Goal: Task Accomplishment & Management: Use online tool/utility

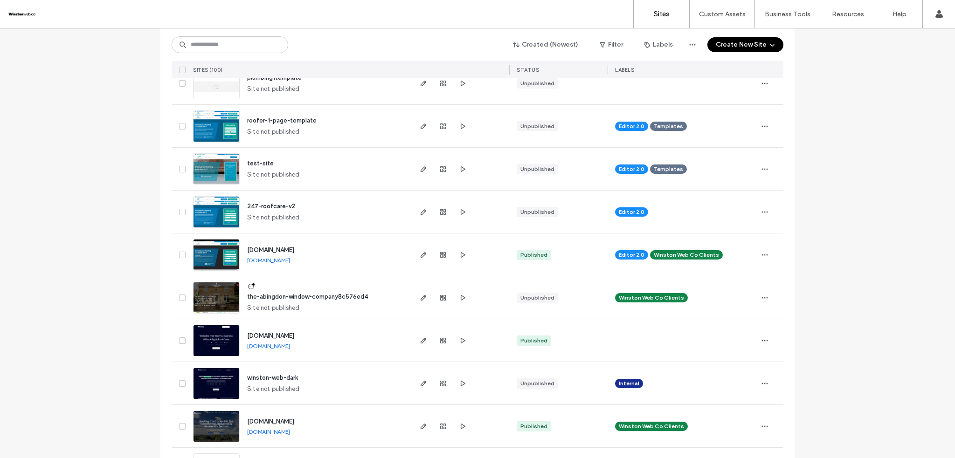
scroll to position [249, 0]
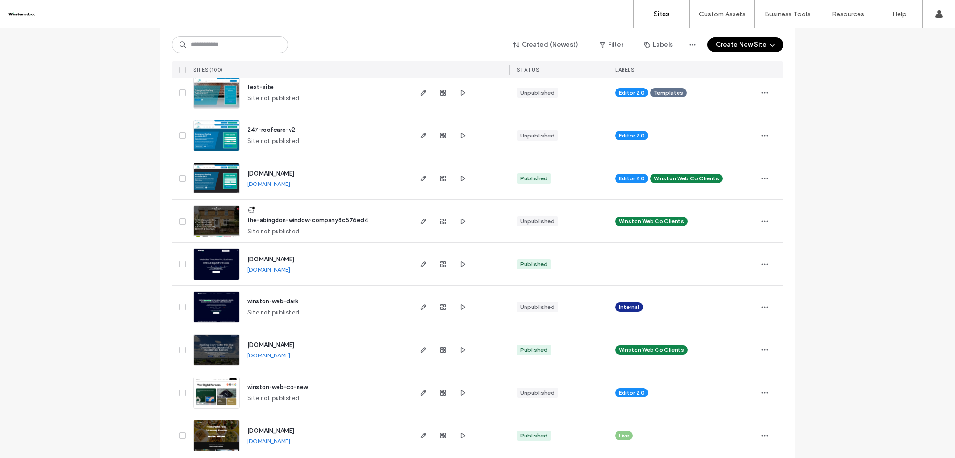
click at [425, 346] on span "button" at bounding box center [423, 350] width 11 height 11
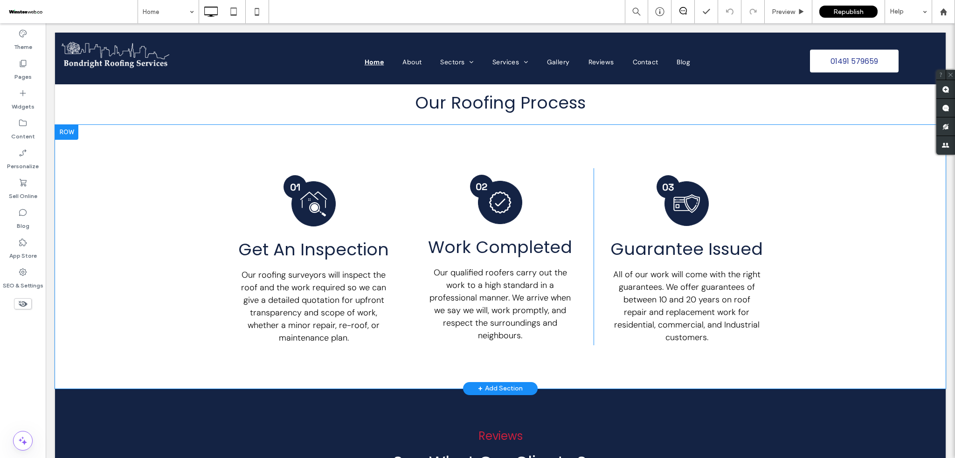
scroll to position [2114, 0]
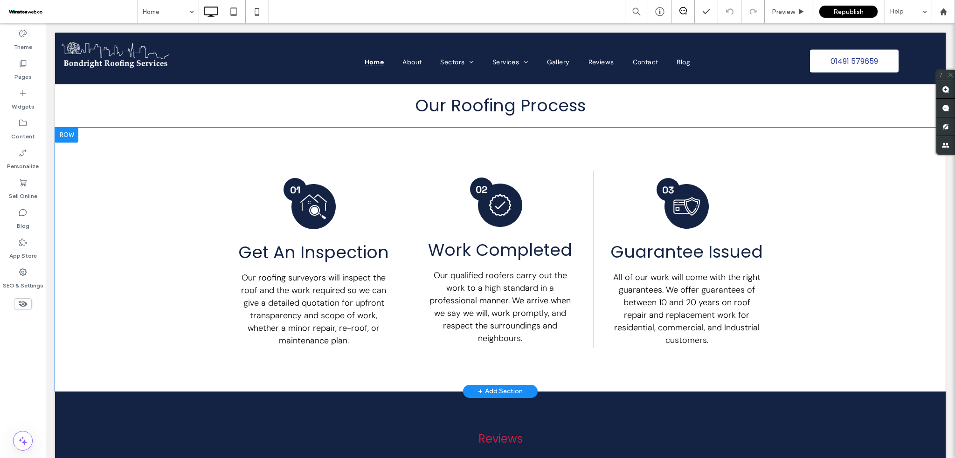
click at [160, 145] on div "Black circle with the number "01" in white. 01 Black and white icon: Two houses…" at bounding box center [500, 260] width 891 height 264
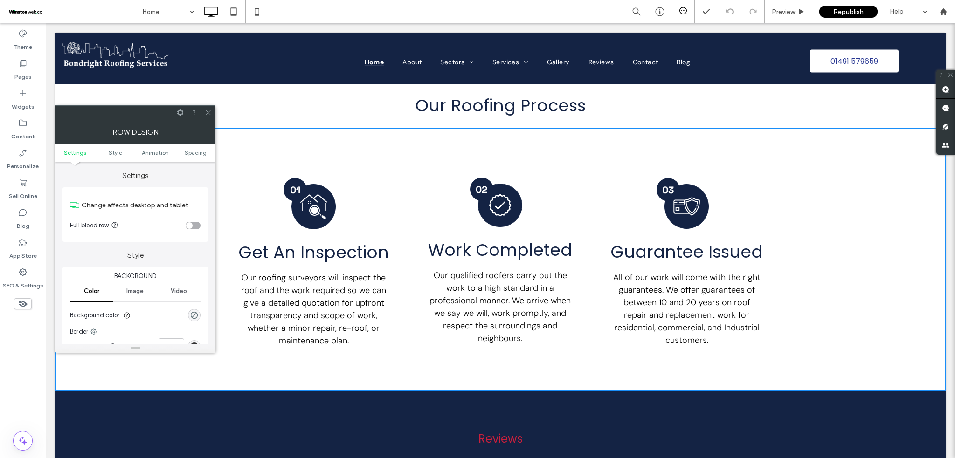
click at [159, 157] on ul "Settings Style Animation Spacing" at bounding box center [135, 153] width 160 height 19
click at [162, 151] on span "Animation" at bounding box center [155, 152] width 27 height 7
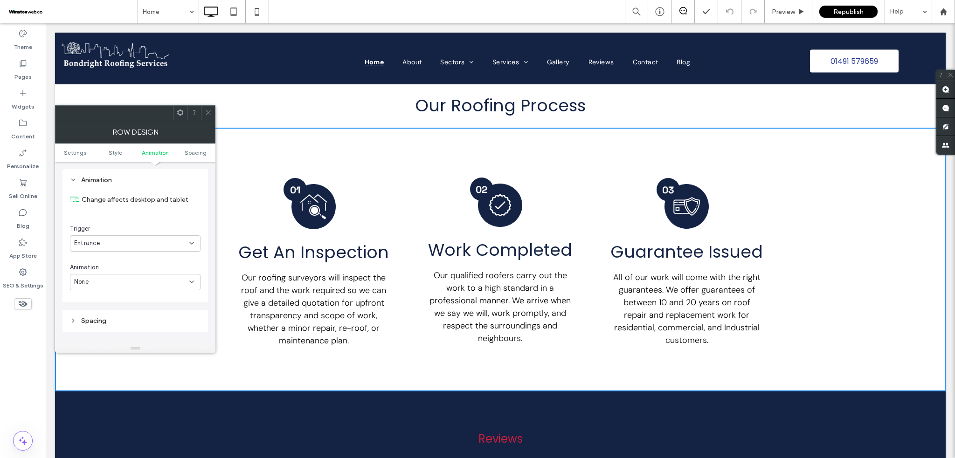
click at [124, 278] on div "None" at bounding box center [131, 281] width 115 height 9
click at [104, 310] on div "Fade In" at bounding box center [135, 315] width 130 height 16
click at [207, 110] on icon at bounding box center [208, 112] width 7 height 7
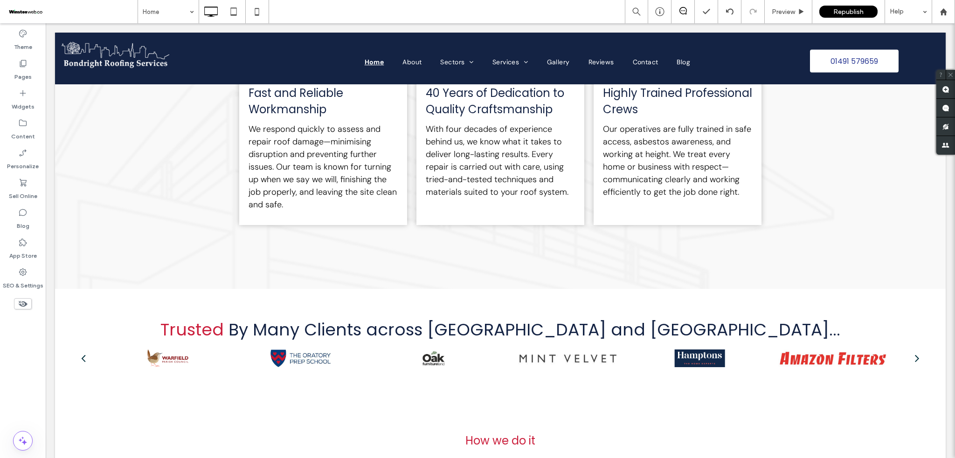
scroll to position [1741, 0]
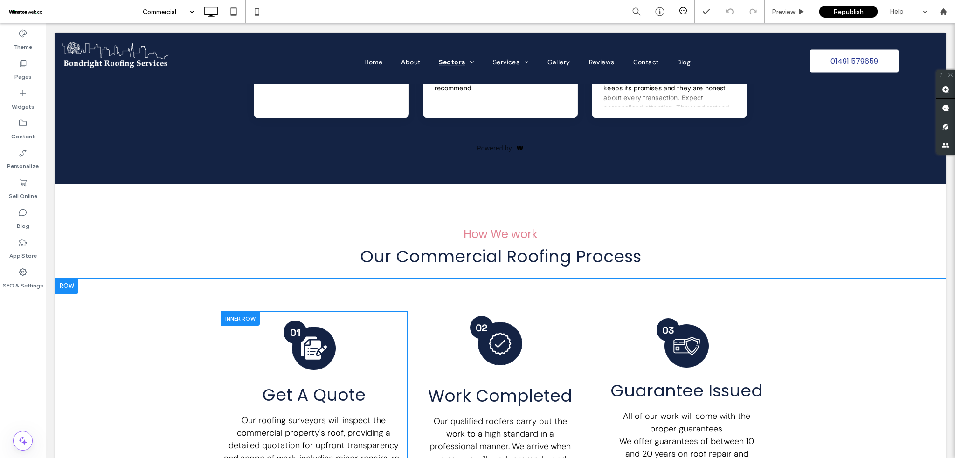
scroll to position [1927, 0]
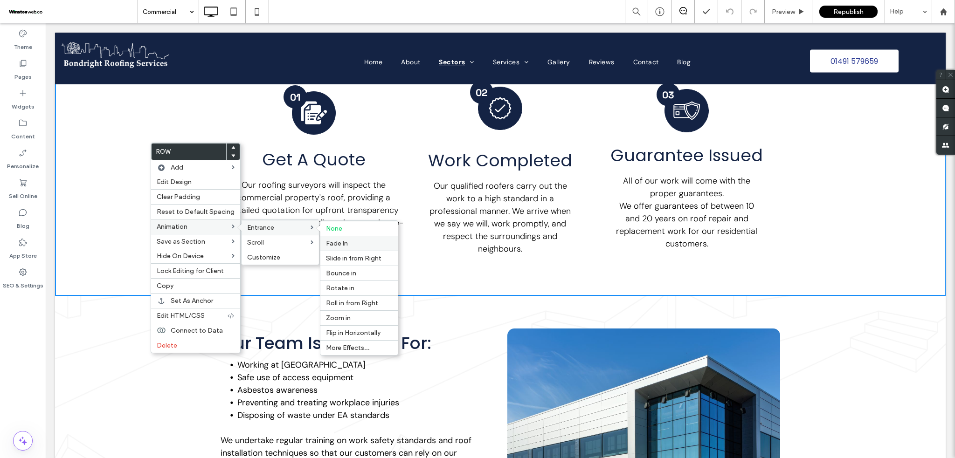
click at [338, 242] on span "Fade In" at bounding box center [337, 244] width 22 height 8
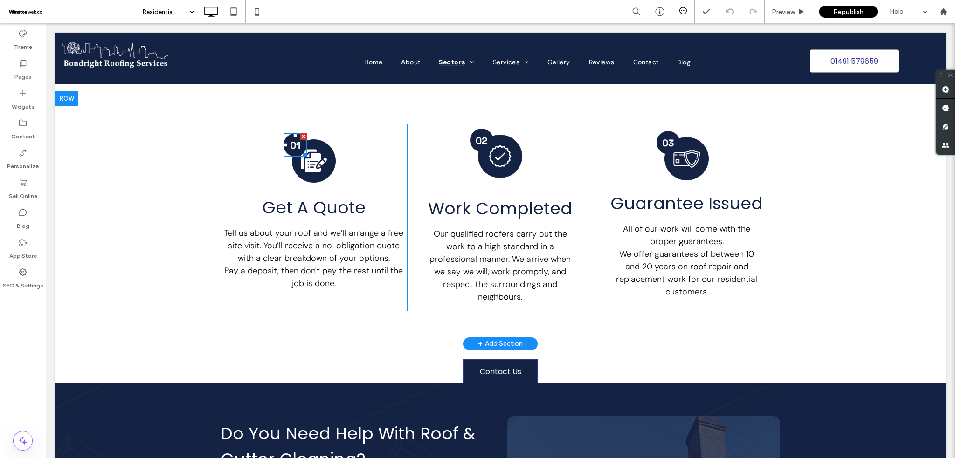
scroll to position [1865, 0]
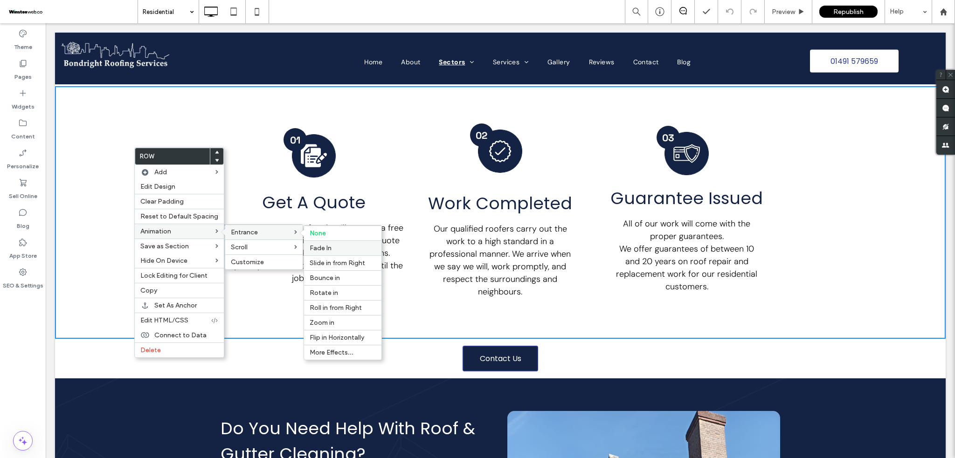
click at [333, 252] on label "Fade In" at bounding box center [343, 248] width 66 height 8
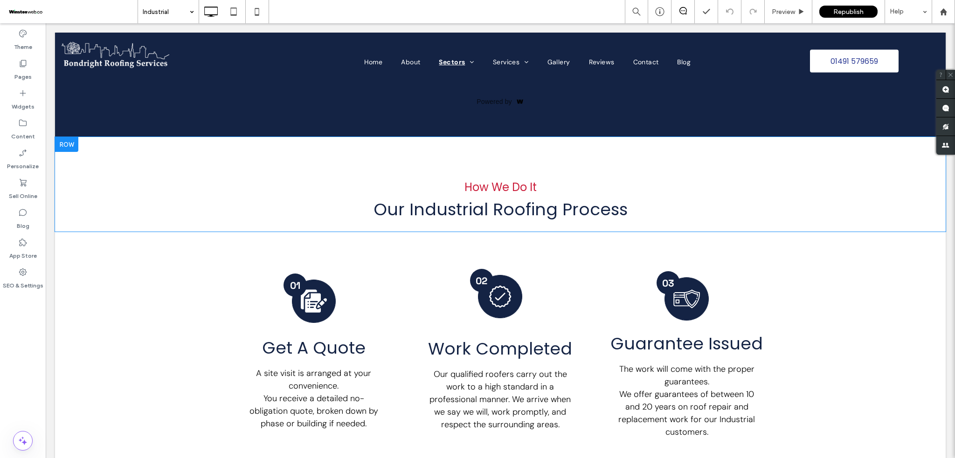
scroll to position [1980, 0]
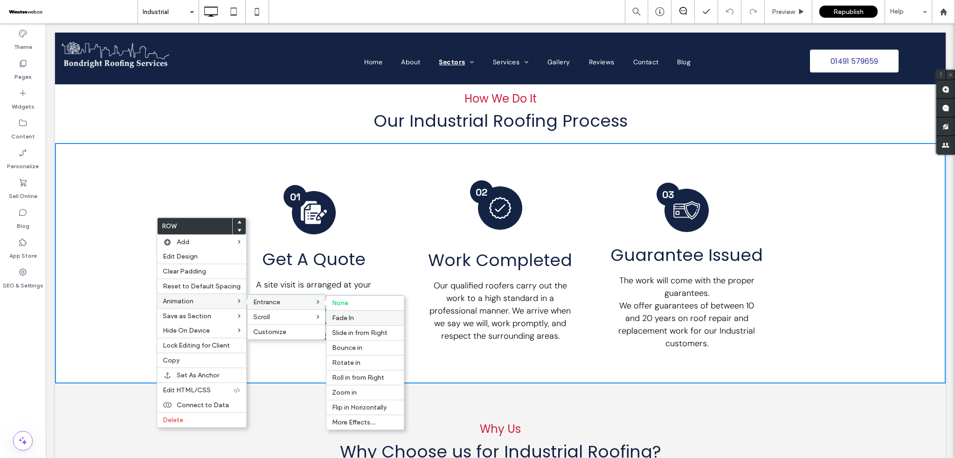
click at [346, 316] on span "Fade In" at bounding box center [343, 318] width 22 height 8
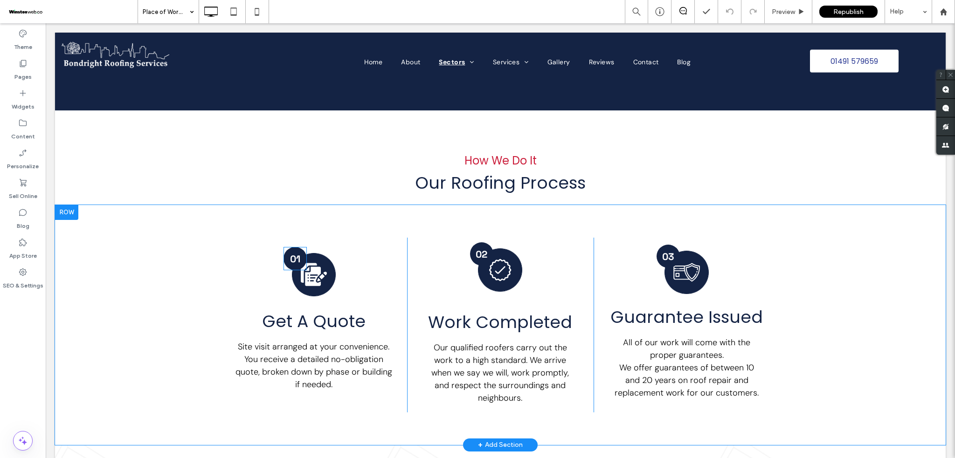
scroll to position [1803, 0]
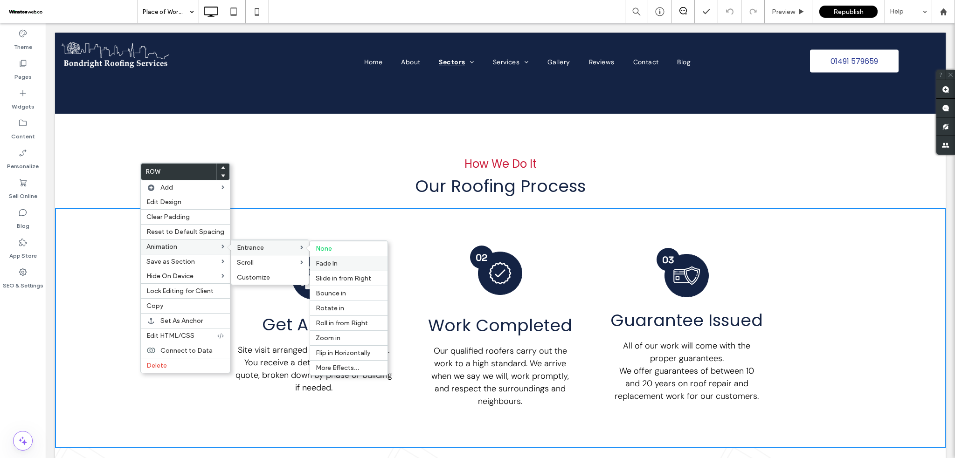
click at [332, 263] on span "Fade In" at bounding box center [327, 264] width 22 height 8
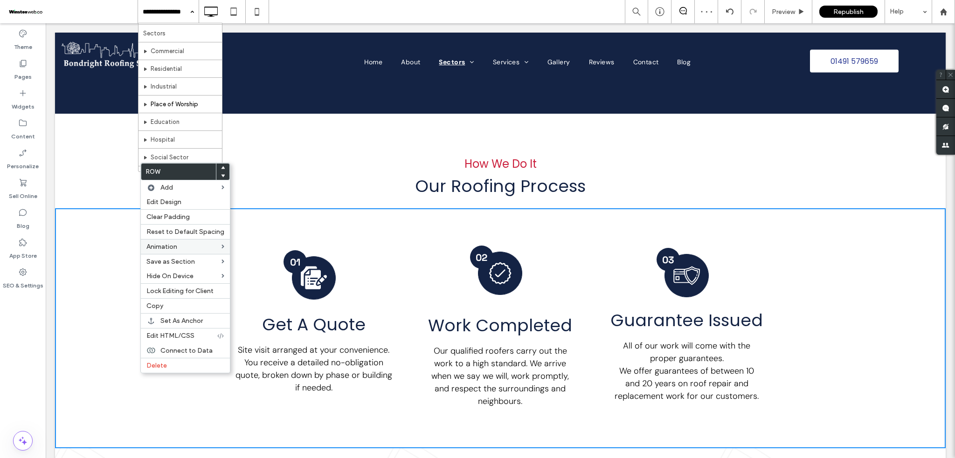
scroll to position [62, 0]
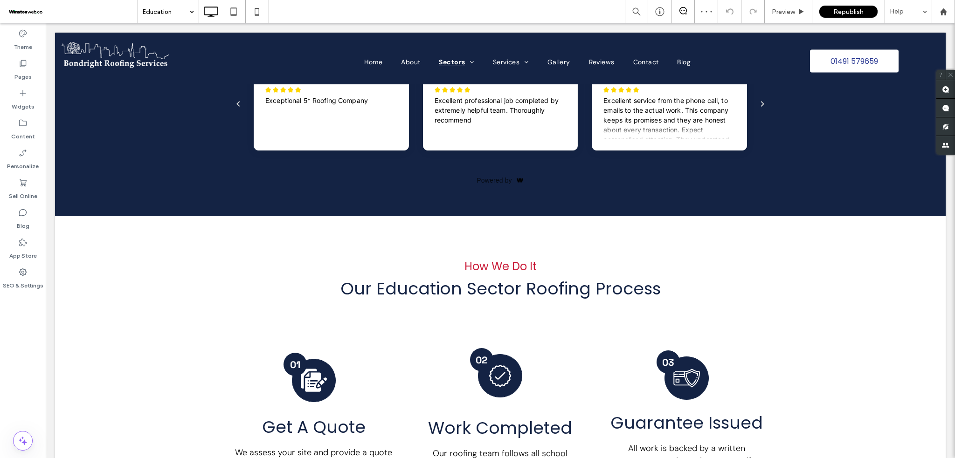
scroll to position [1741, 0]
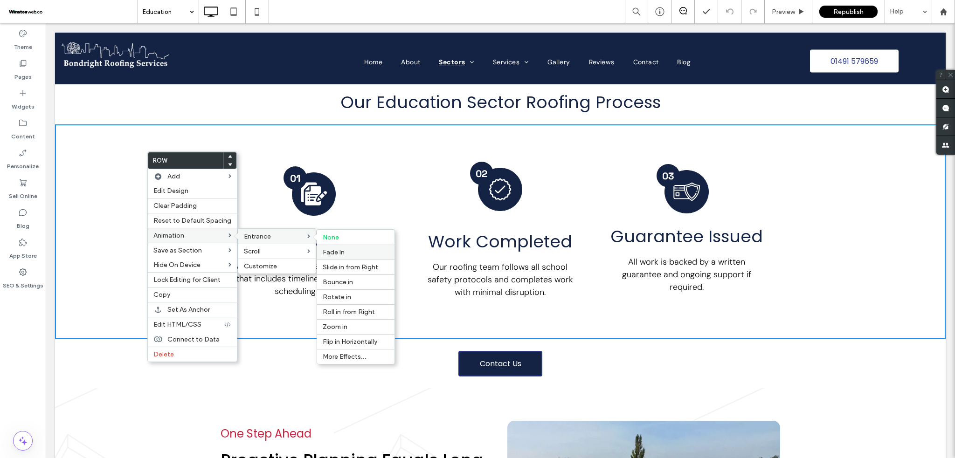
click at [333, 252] on span "Fade In" at bounding box center [334, 253] width 22 height 8
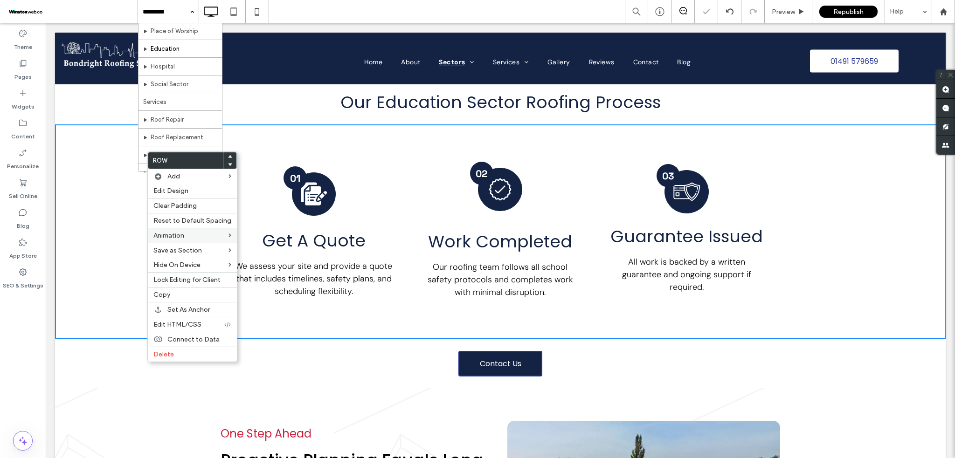
scroll to position [124, 0]
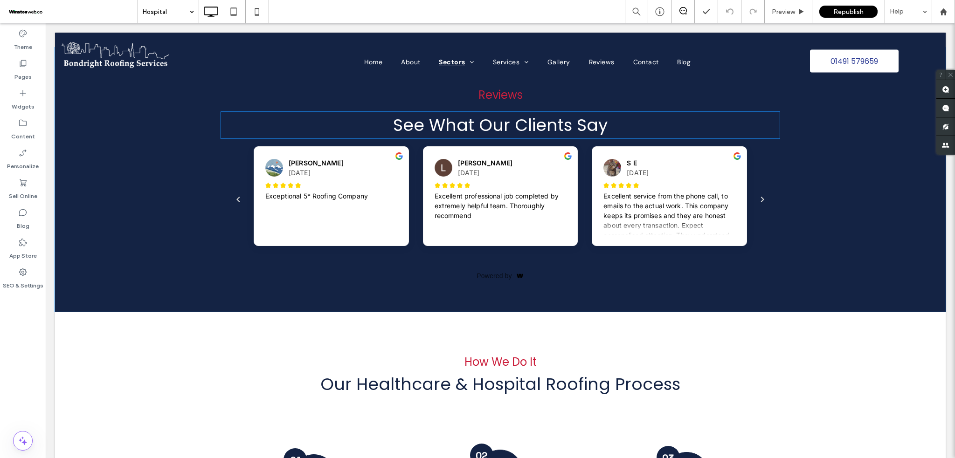
scroll to position [1741, 0]
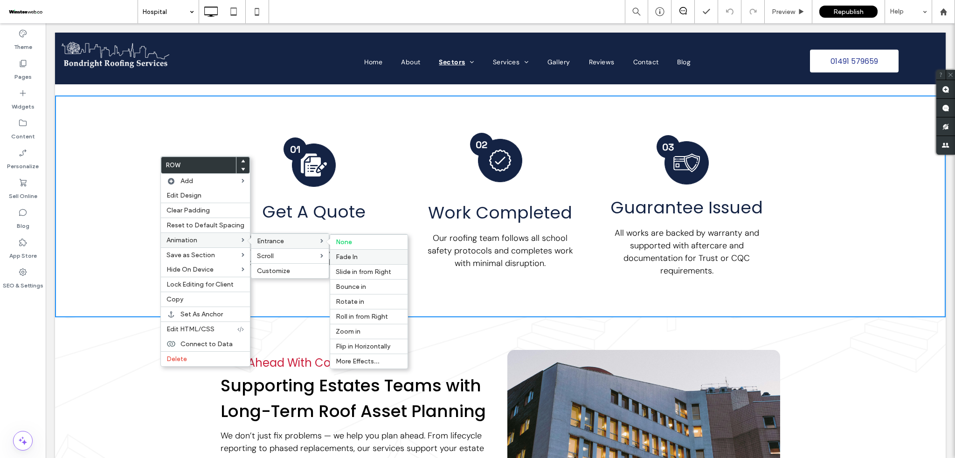
click at [355, 259] on label "Fade In" at bounding box center [369, 257] width 66 height 8
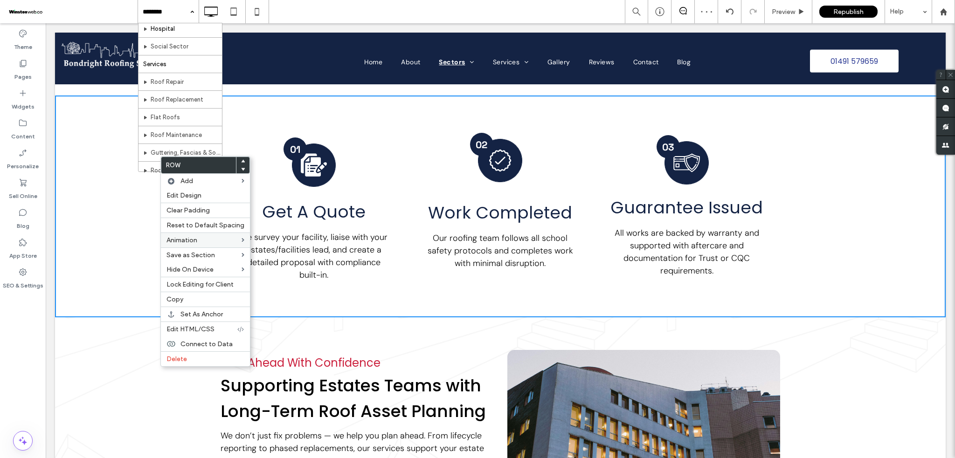
scroll to position [124, 0]
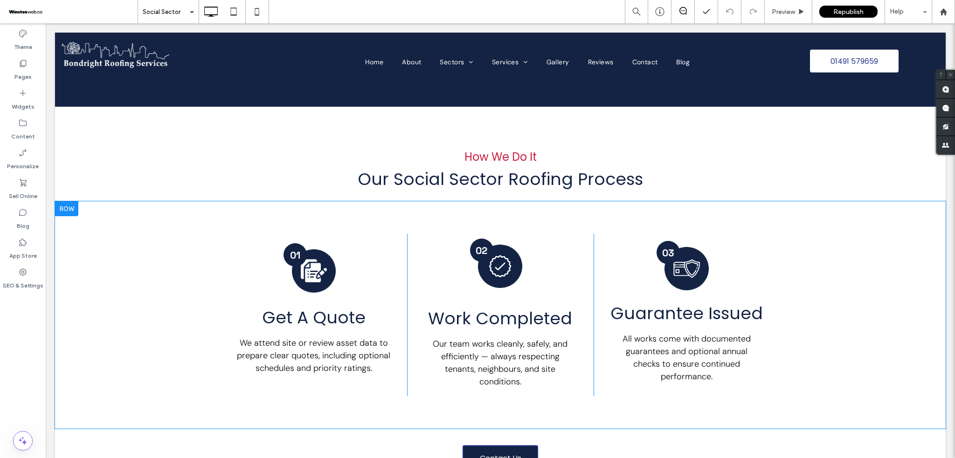
scroll to position [2052, 0]
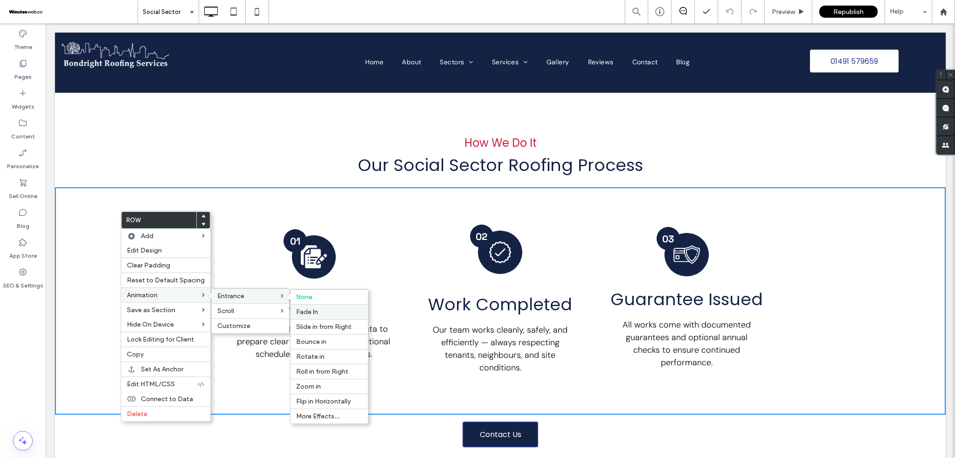
click at [327, 312] on label "Fade In" at bounding box center [329, 312] width 66 height 8
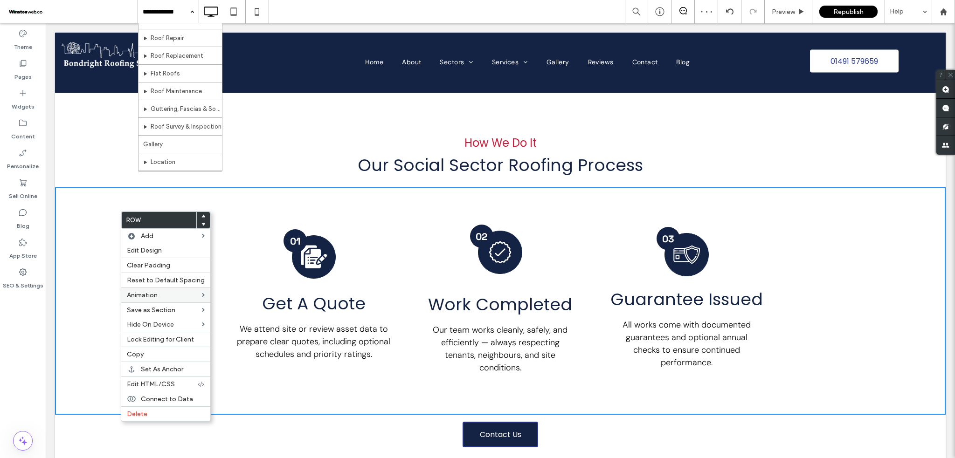
scroll to position [127, 0]
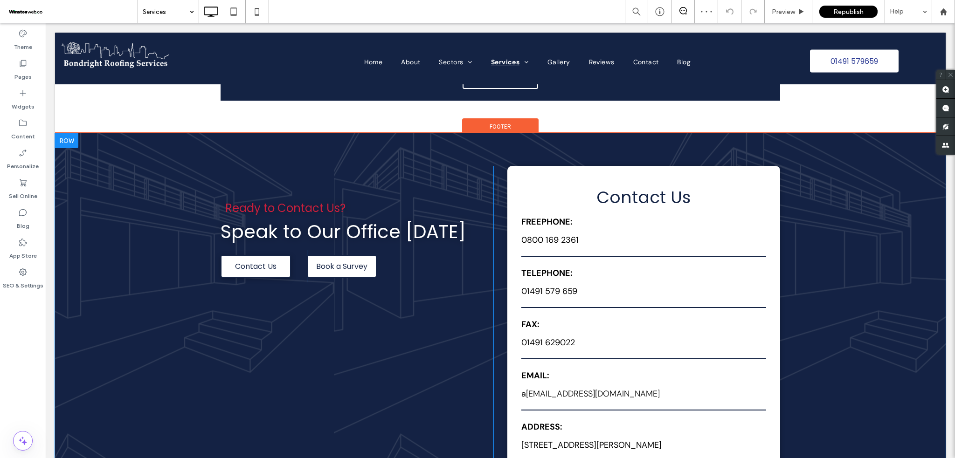
scroll to position [1554, 0]
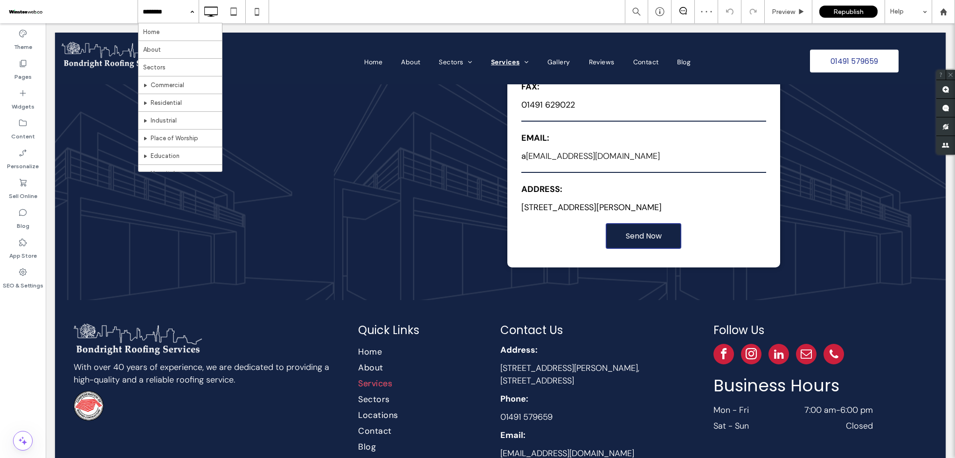
click at [187, 18] on div "Home About Sectors Commercial Residential Industrial Place of Worship Education…" at bounding box center [168, 11] width 61 height 23
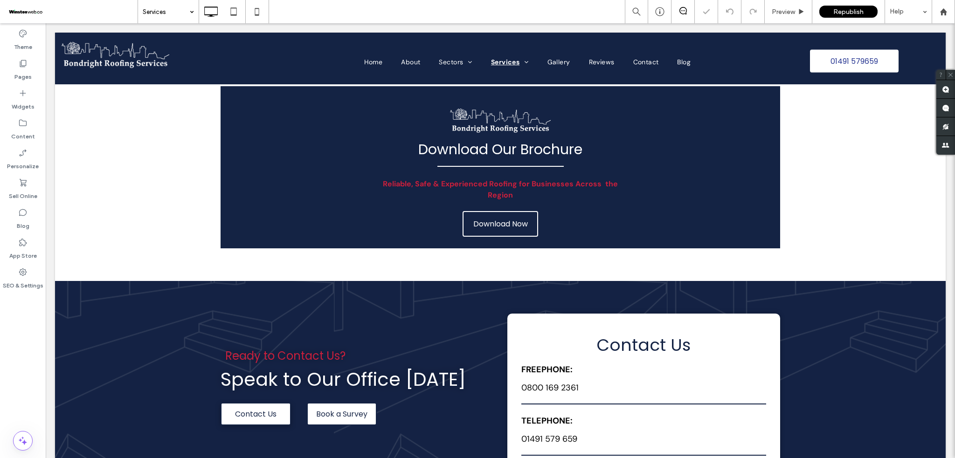
scroll to position [1181, 0]
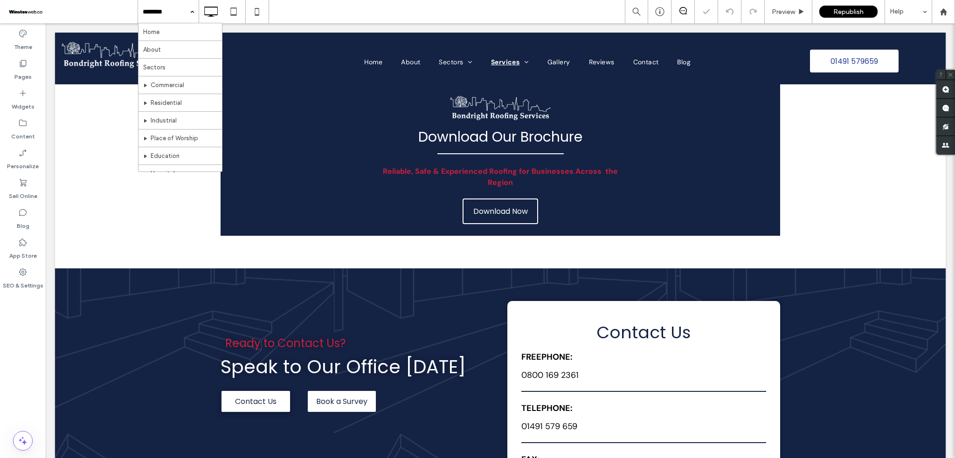
click at [178, 19] on input at bounding box center [166, 11] width 47 height 23
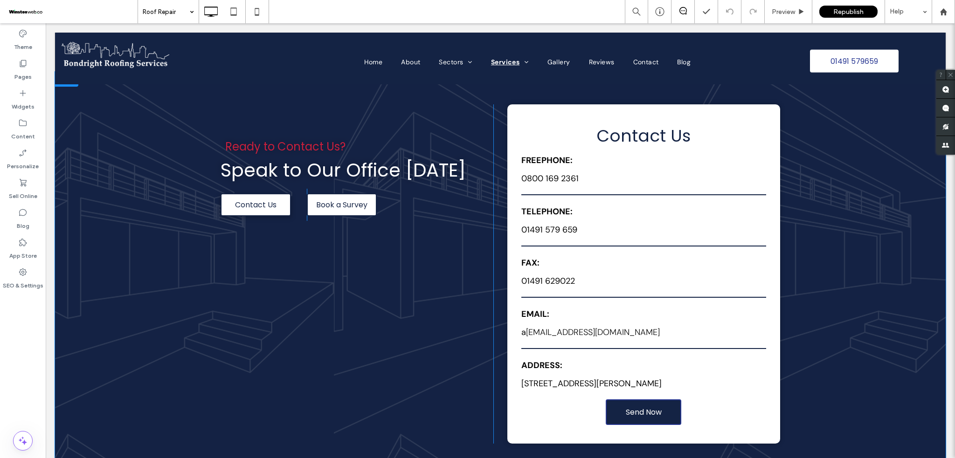
scroll to position [2537, 0]
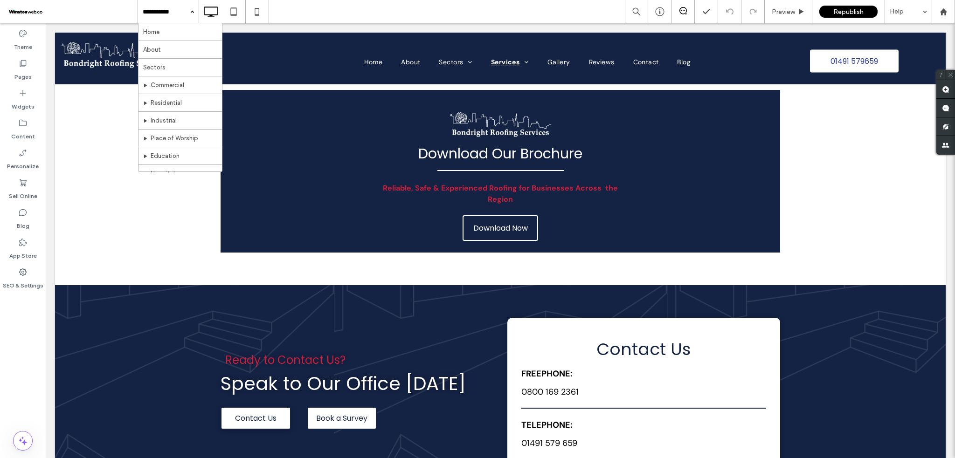
click at [173, 16] on input at bounding box center [166, 11] width 47 height 23
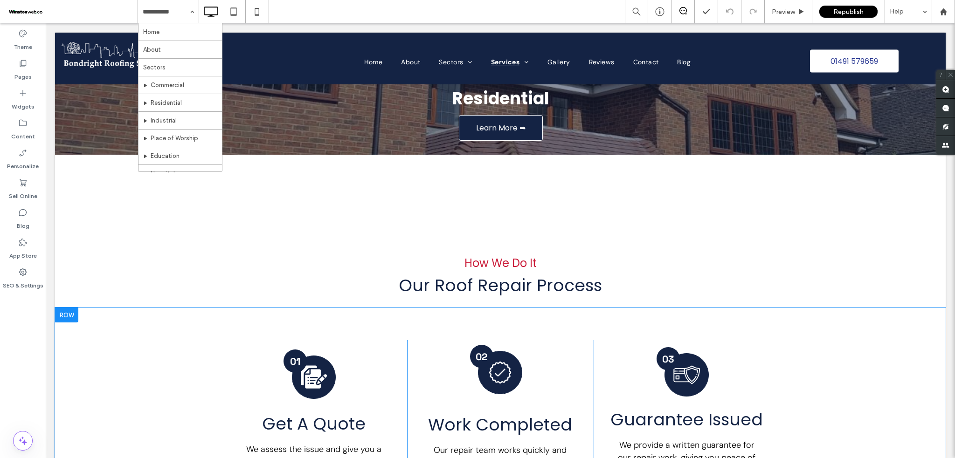
scroll to position [1977, 0]
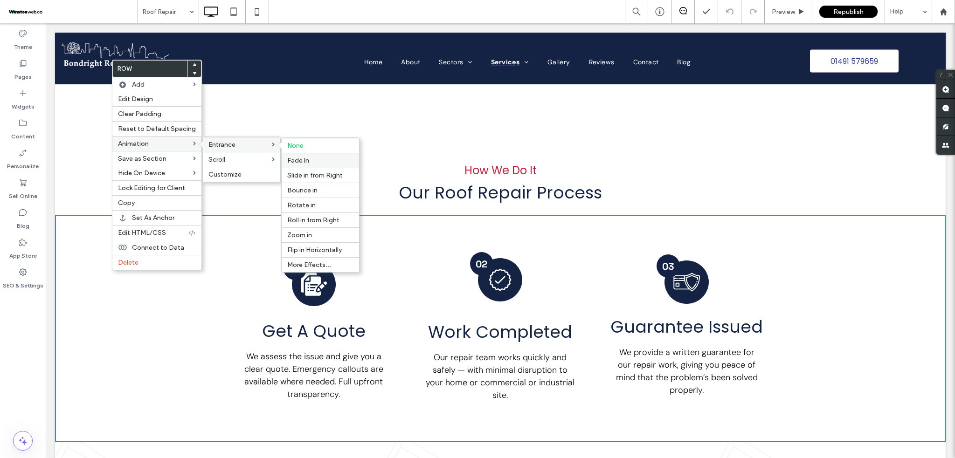
click at [306, 162] on span "Fade In" at bounding box center [298, 161] width 22 height 8
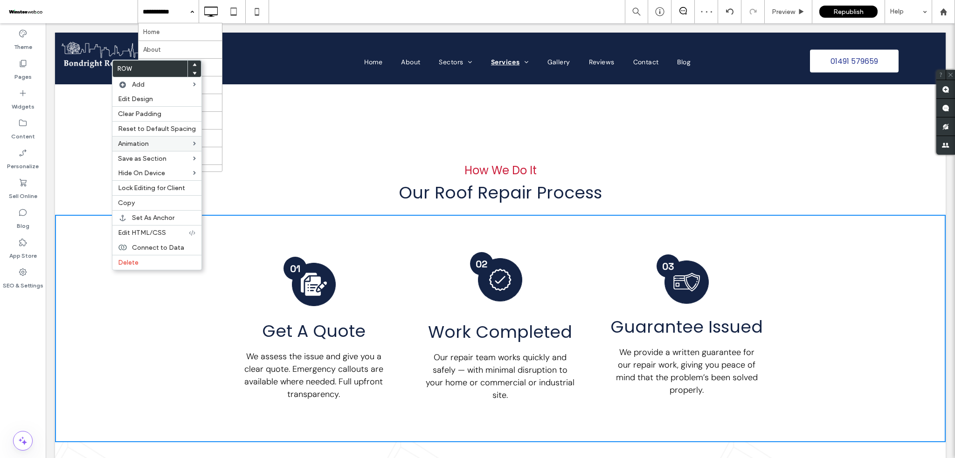
scroll to position [24, 0]
click at [189, 14] on div "Roof Repair" at bounding box center [168, 11] width 61 height 23
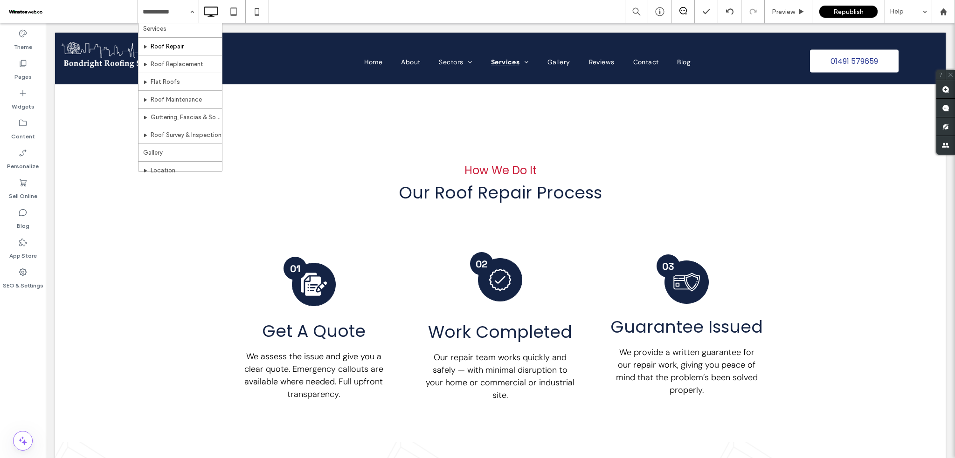
scroll to position [187, 0]
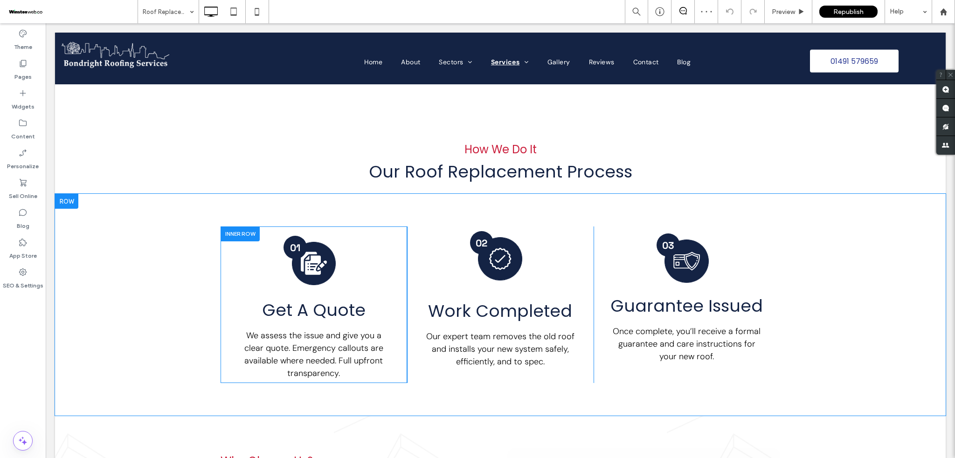
scroll to position [2052, 0]
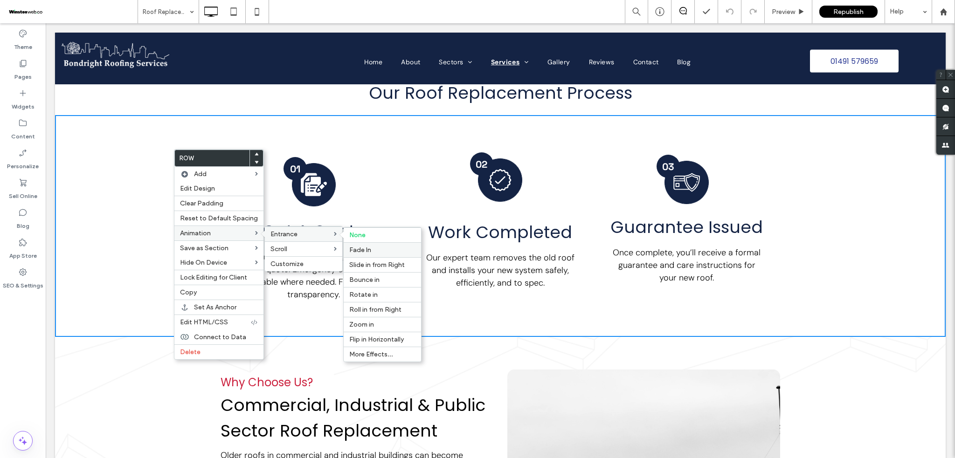
click at [359, 250] on span "Fade In" at bounding box center [360, 250] width 22 height 8
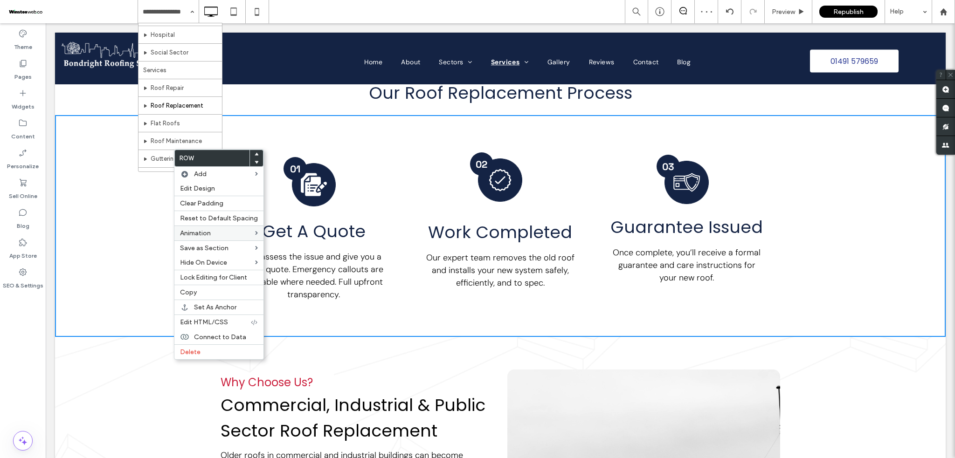
scroll to position [124, 0]
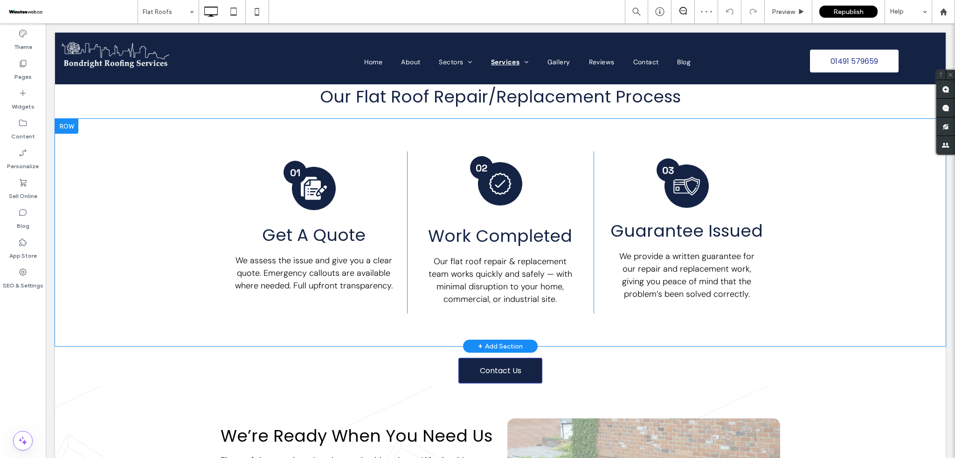
scroll to position [2238, 0]
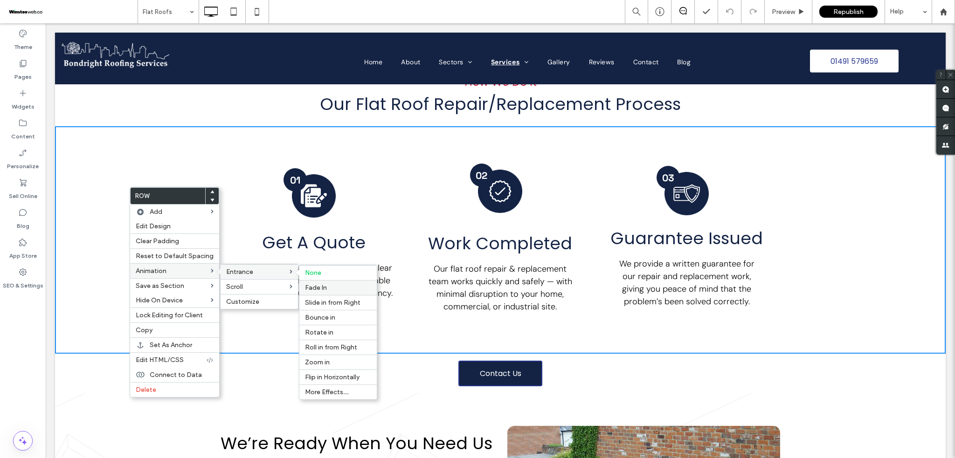
click at [322, 288] on span "Fade In" at bounding box center [316, 288] width 22 height 8
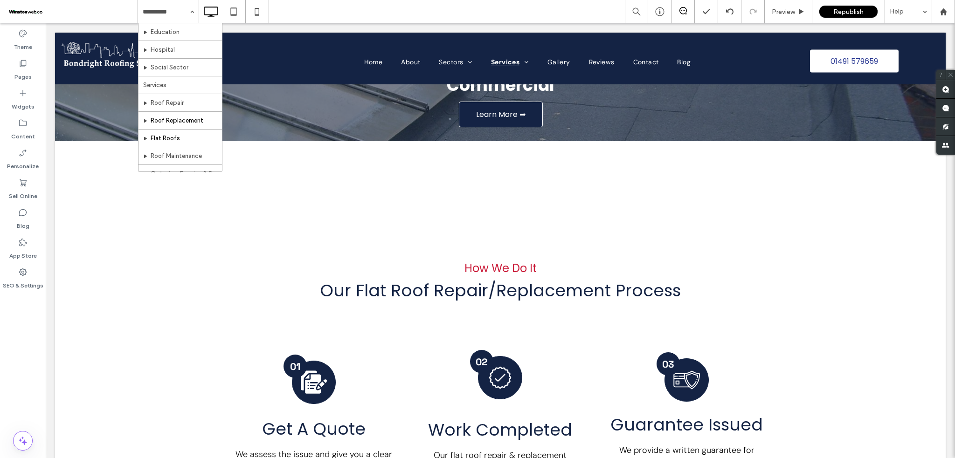
scroll to position [187, 0]
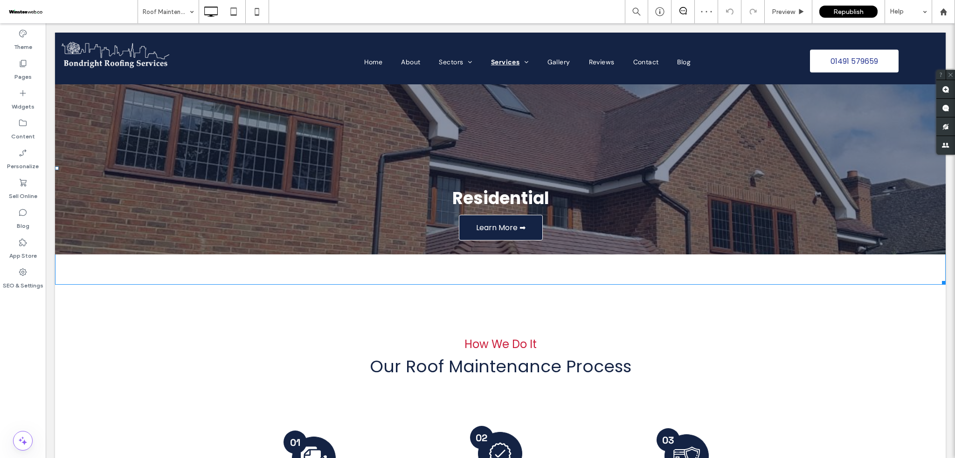
scroll to position [2300, 0]
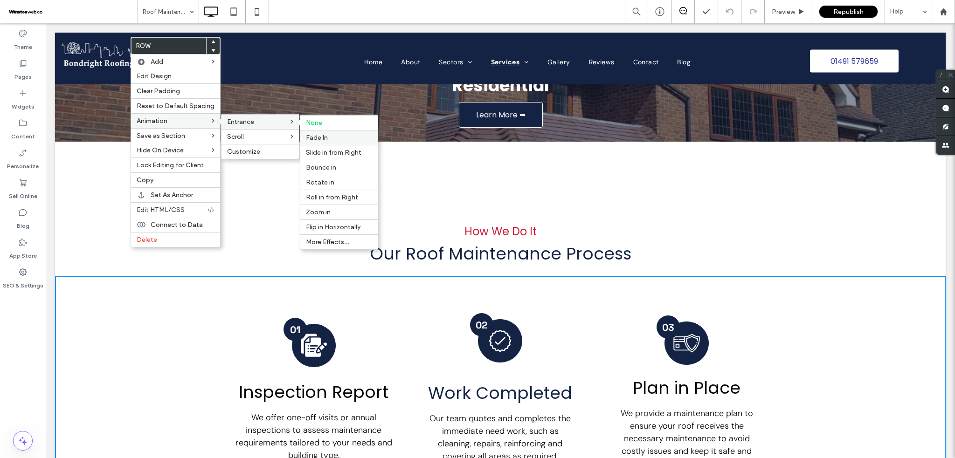
click at [320, 141] on span "Fade In" at bounding box center [317, 138] width 22 height 8
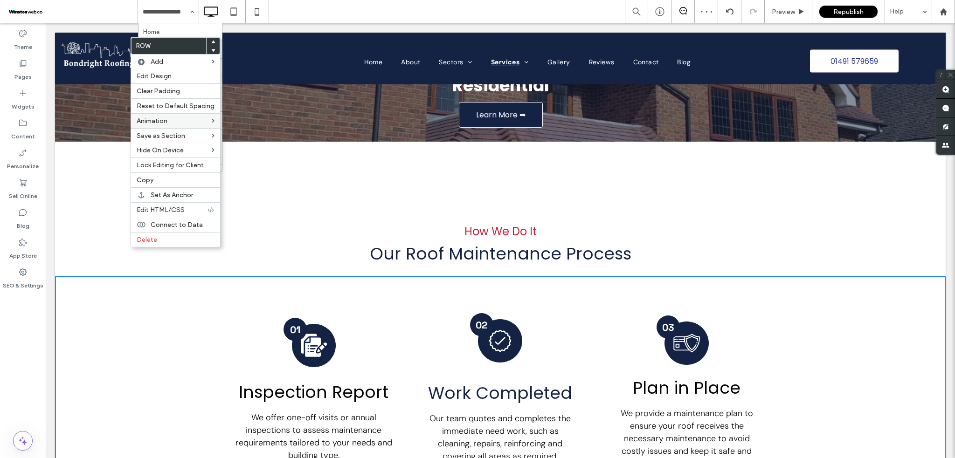
click at [316, 19] on div "Home About Sectors Commercial Residential Industrial Place of Worship Education…" at bounding box center [546, 11] width 817 height 23
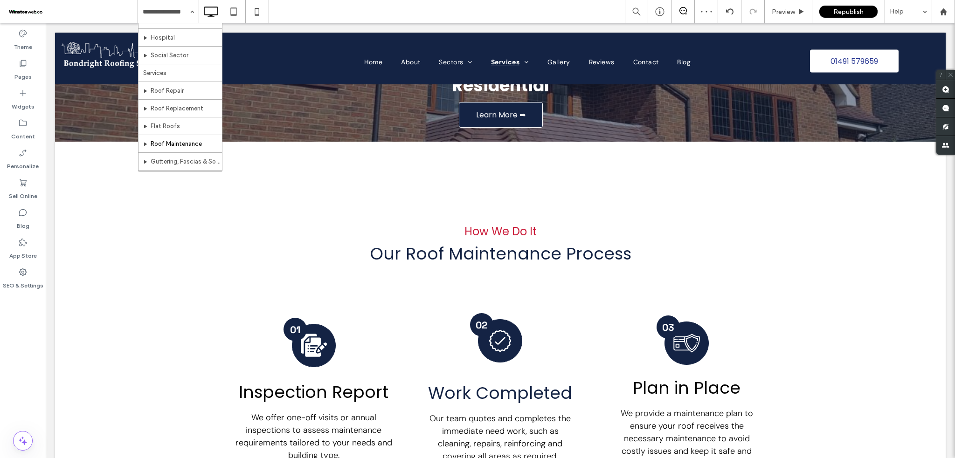
scroll to position [249, 0]
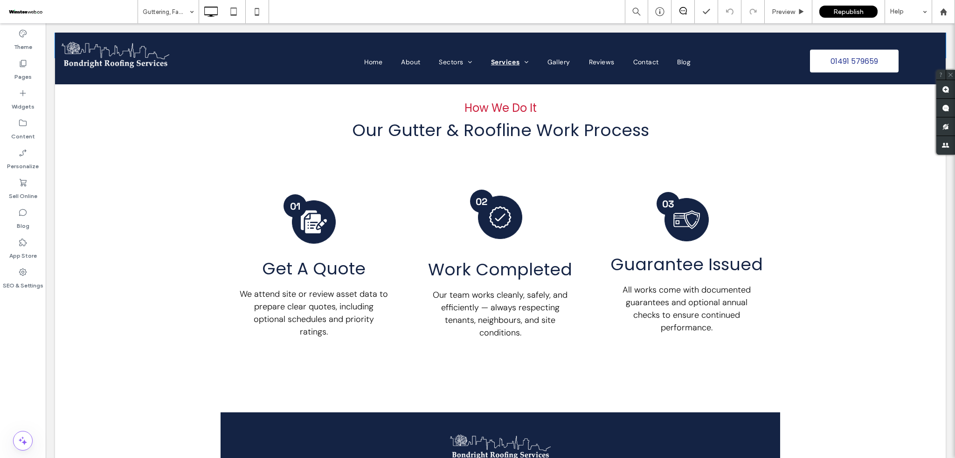
scroll to position [2300, 0]
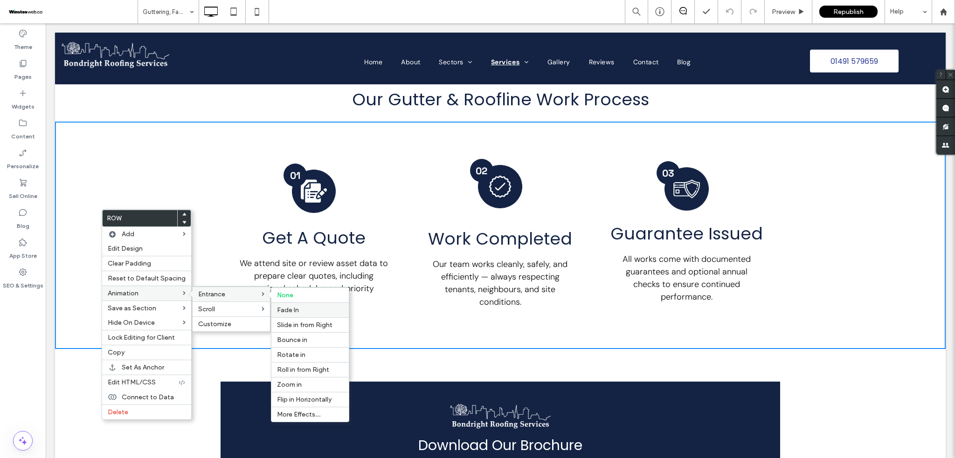
click at [299, 308] on label "Fade In" at bounding box center [310, 310] width 66 height 8
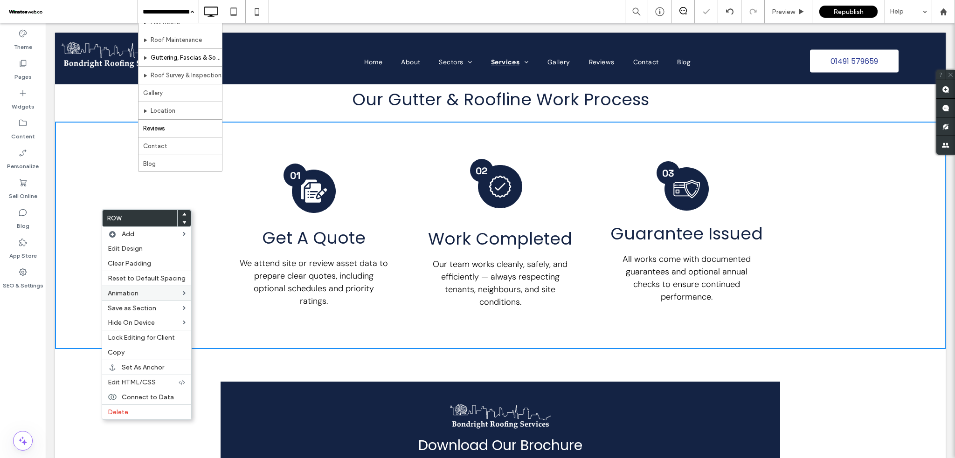
scroll to position [249, 0]
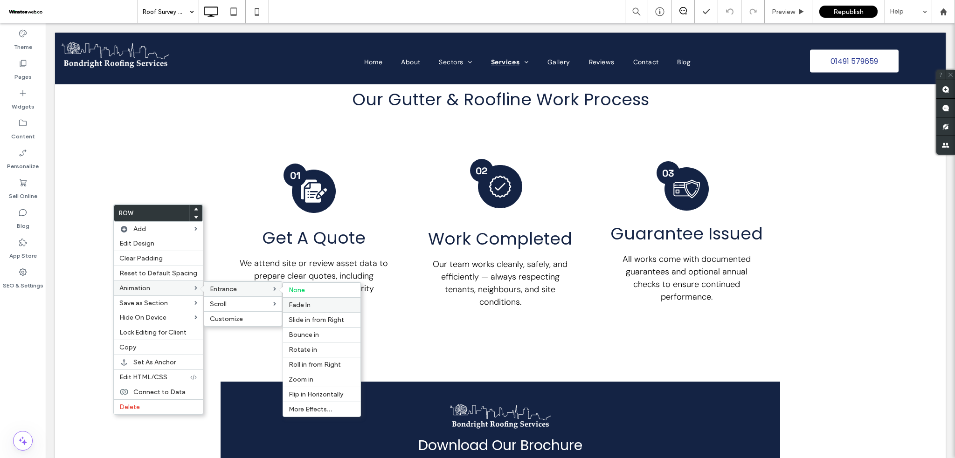
click at [312, 303] on label "Fade In" at bounding box center [322, 305] width 66 height 8
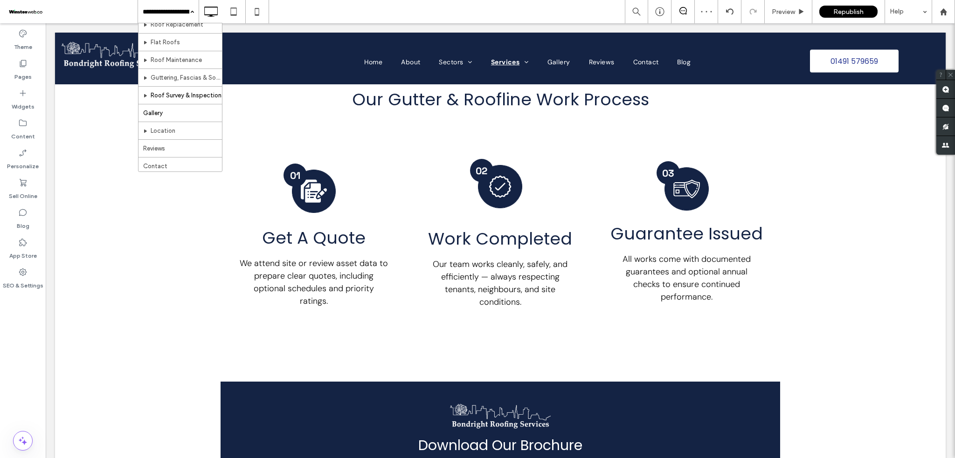
scroll to position [249, 0]
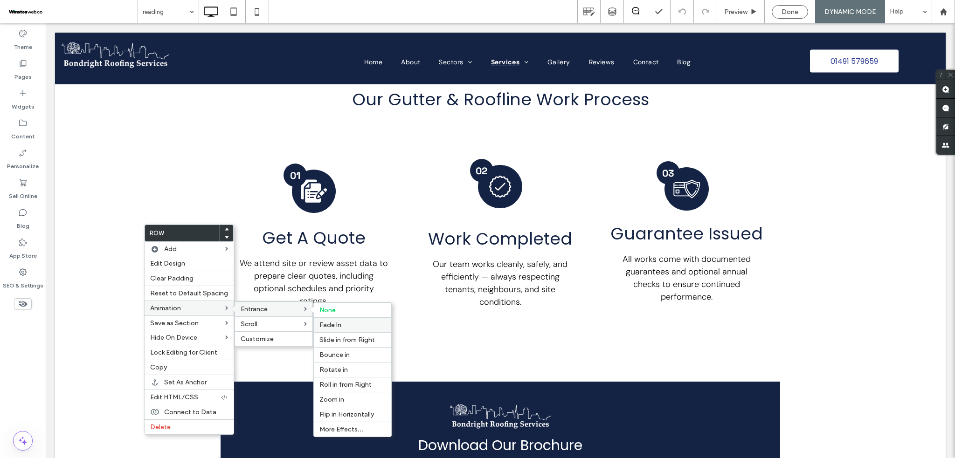
click at [328, 323] on span "Fade In" at bounding box center [330, 325] width 22 height 8
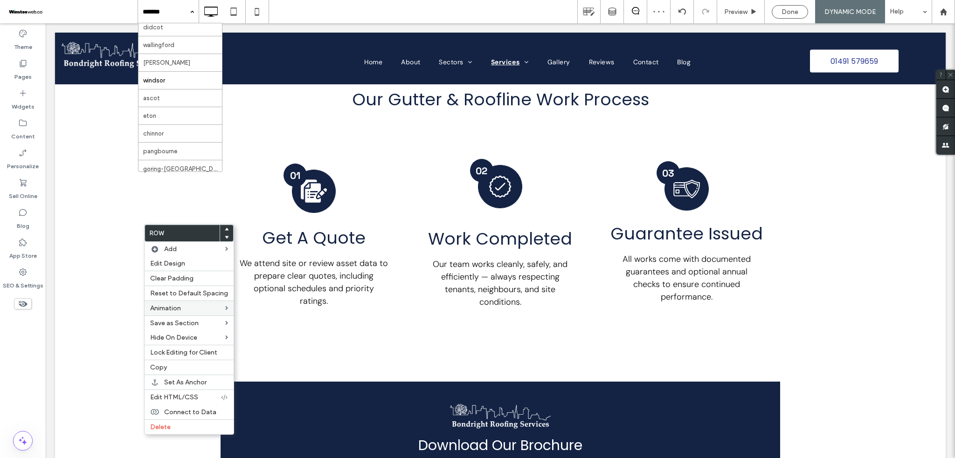
scroll to position [196, 0]
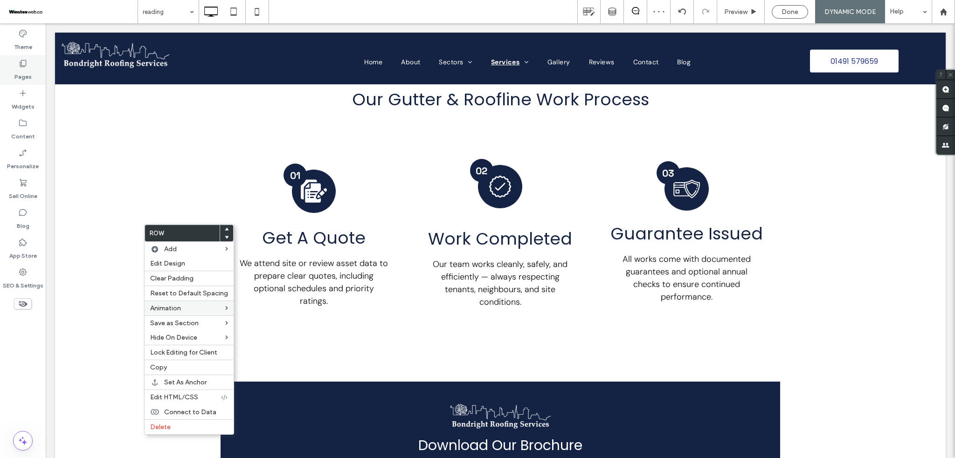
click at [26, 66] on use at bounding box center [23, 63] width 7 height 7
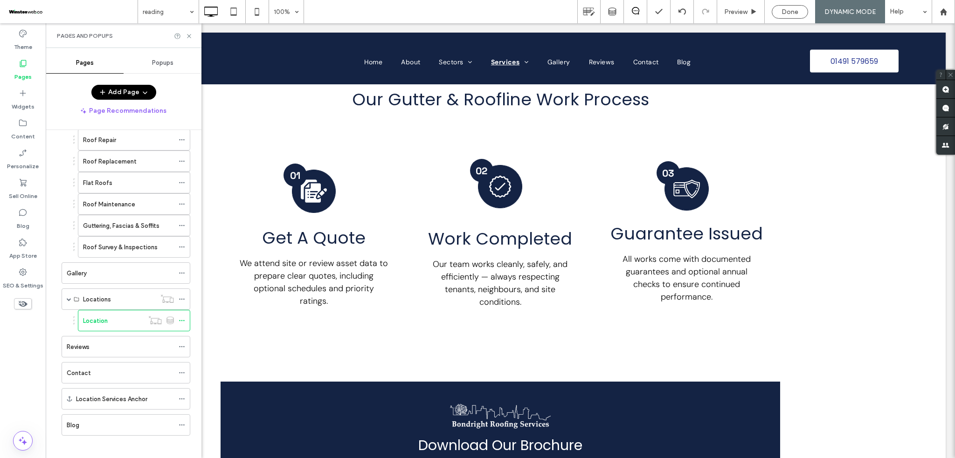
scroll to position [273, 0]
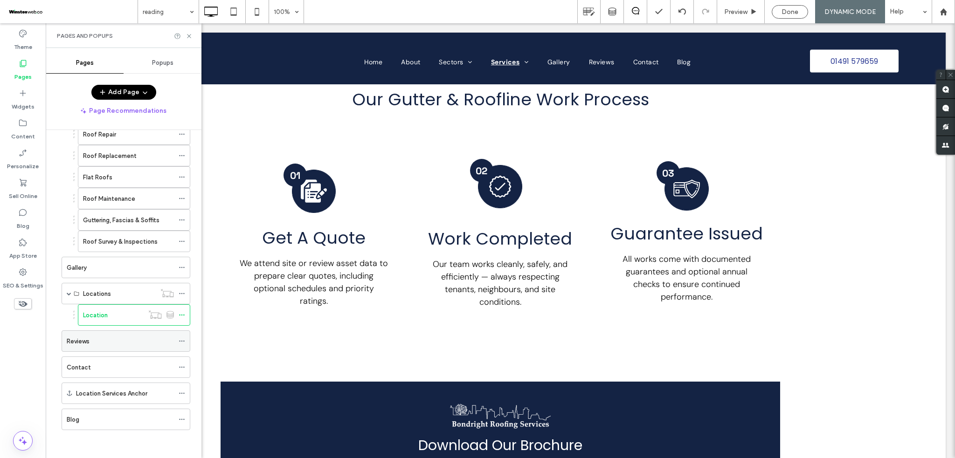
click at [144, 344] on div "Reviews" at bounding box center [120, 342] width 107 height 10
click at [115, 369] on div "Contact" at bounding box center [120, 368] width 107 height 10
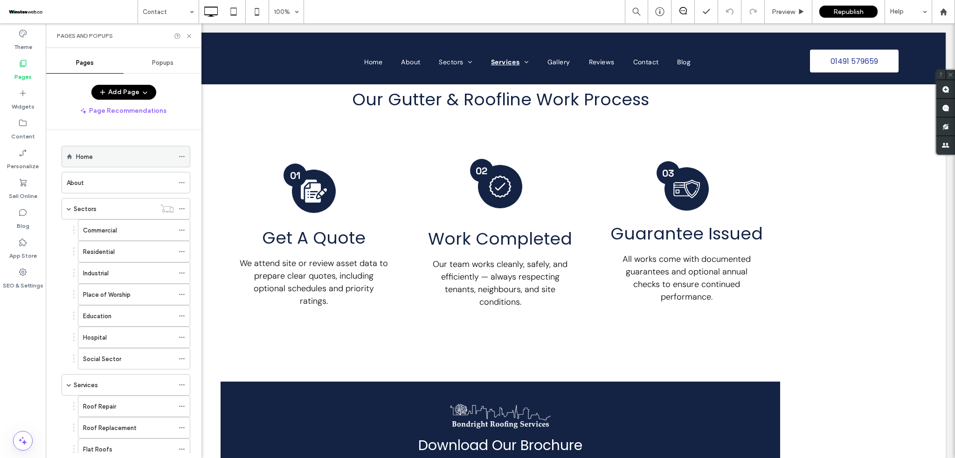
click at [129, 155] on div "Home" at bounding box center [125, 157] width 98 height 10
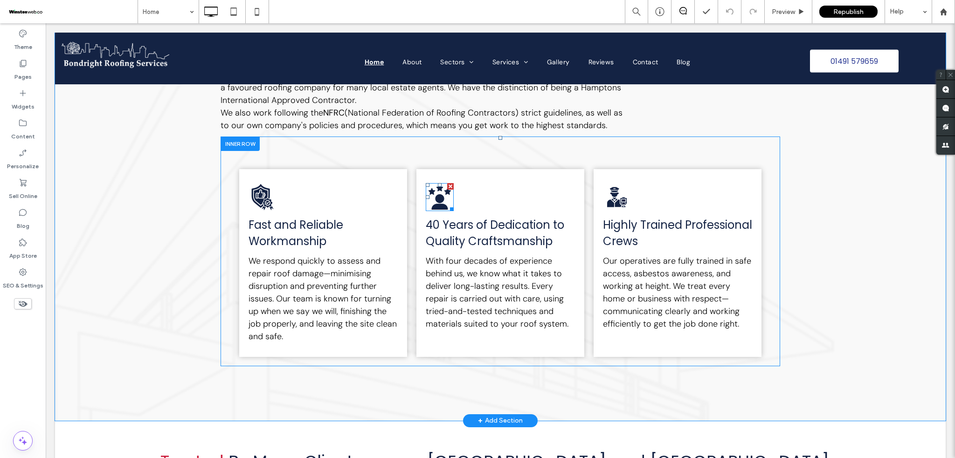
scroll to position [1616, 0]
click at [438, 190] on icon at bounding box center [439, 197] width 22 height 25
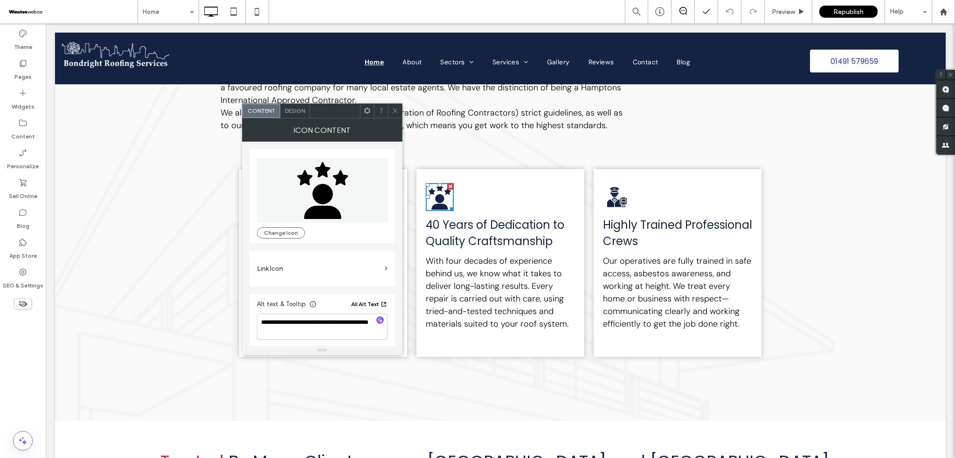
click at [382, 302] on icon "button" at bounding box center [383, 304] width 7 height 7
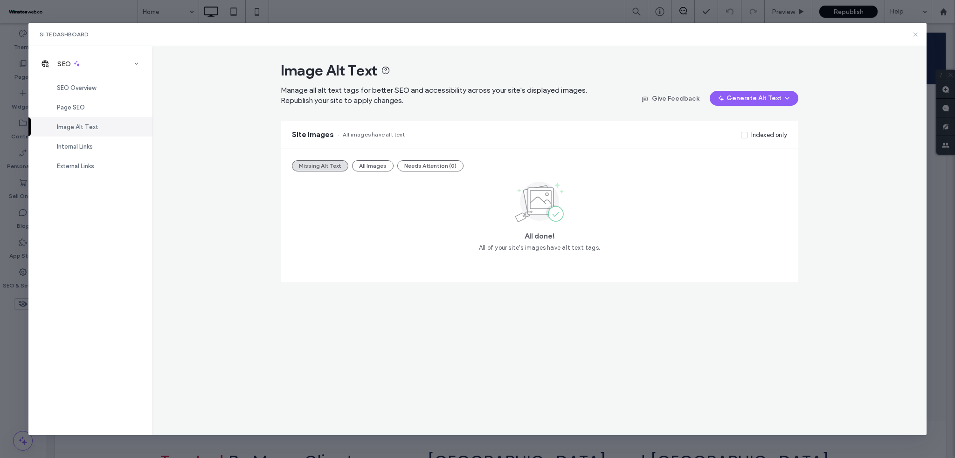
click at [913, 36] on use at bounding box center [915, 34] width 4 height 4
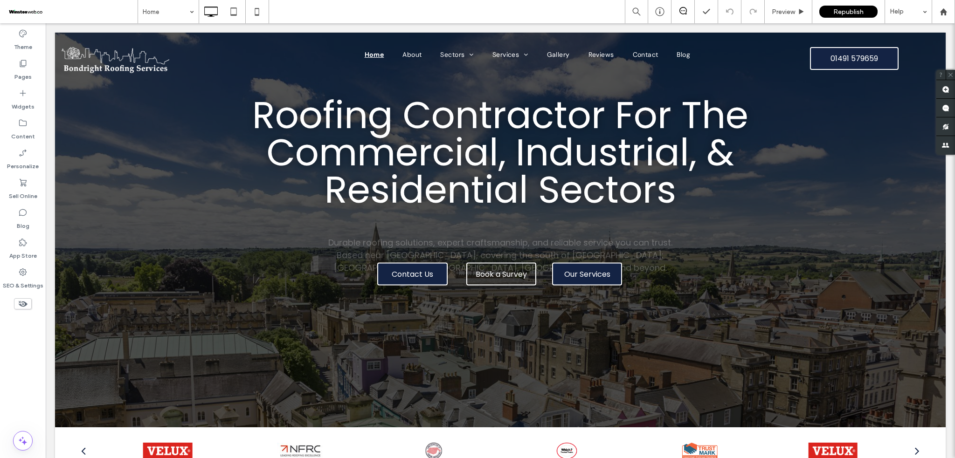
scroll to position [0, 0]
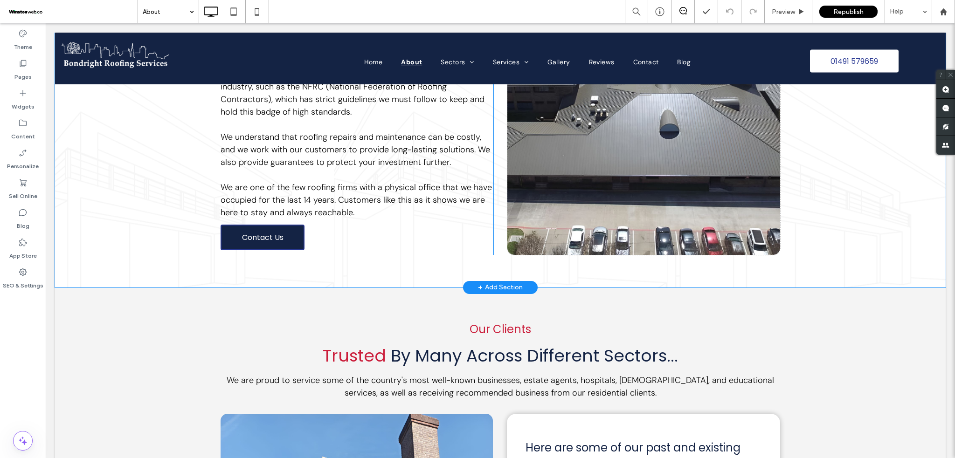
scroll to position [275, 0]
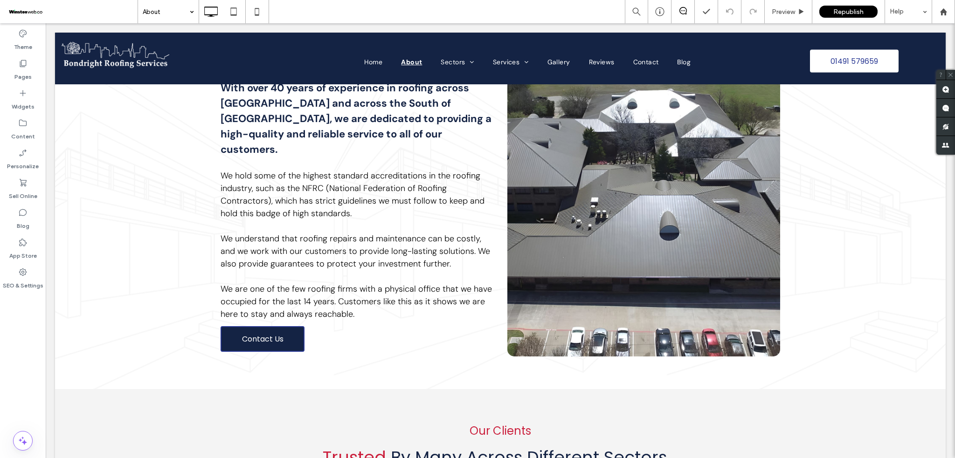
click at [177, 12] on input at bounding box center [166, 11] width 47 height 23
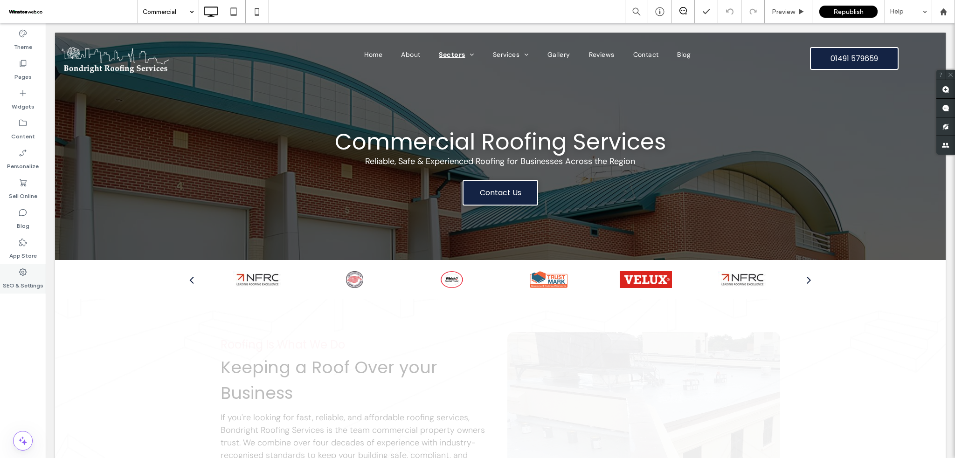
click at [32, 271] on div "SEO & Settings" at bounding box center [23, 279] width 46 height 30
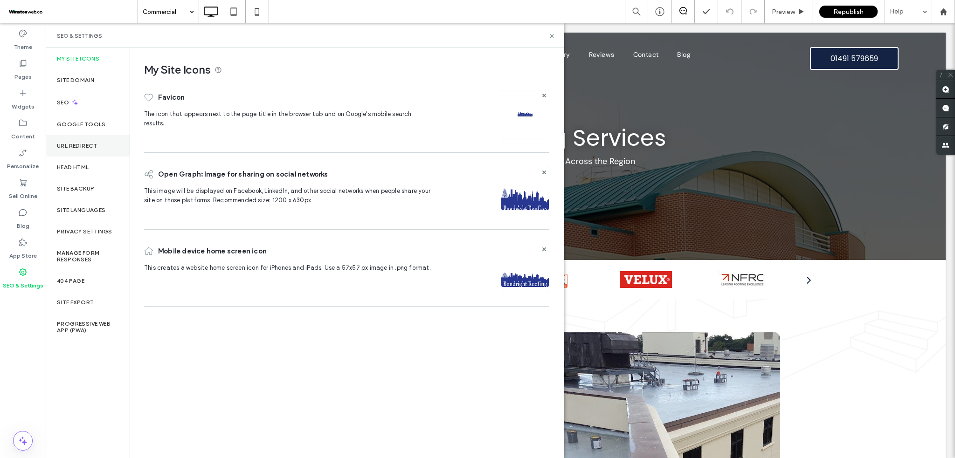
click at [82, 150] on div "URL Redirect" at bounding box center [88, 145] width 84 height 21
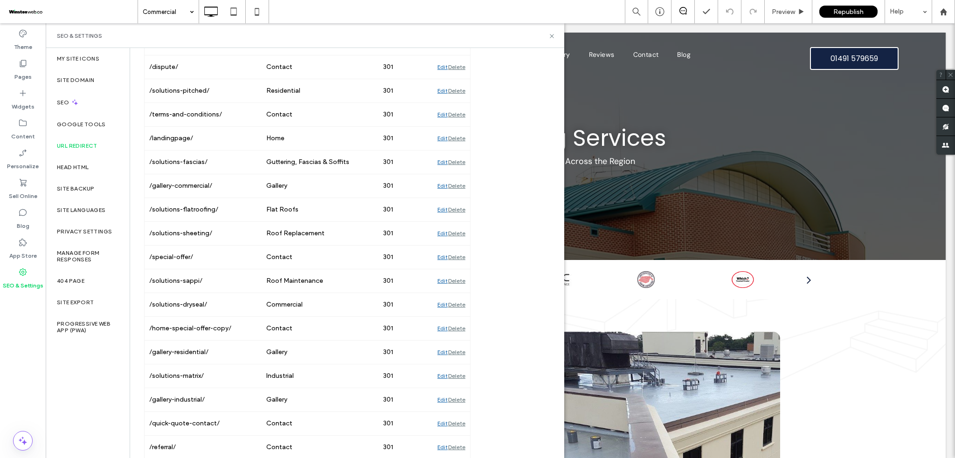
scroll to position [249, 0]
click at [401, 38] on div "SEO & Settings" at bounding box center [305, 35] width 496 height 7
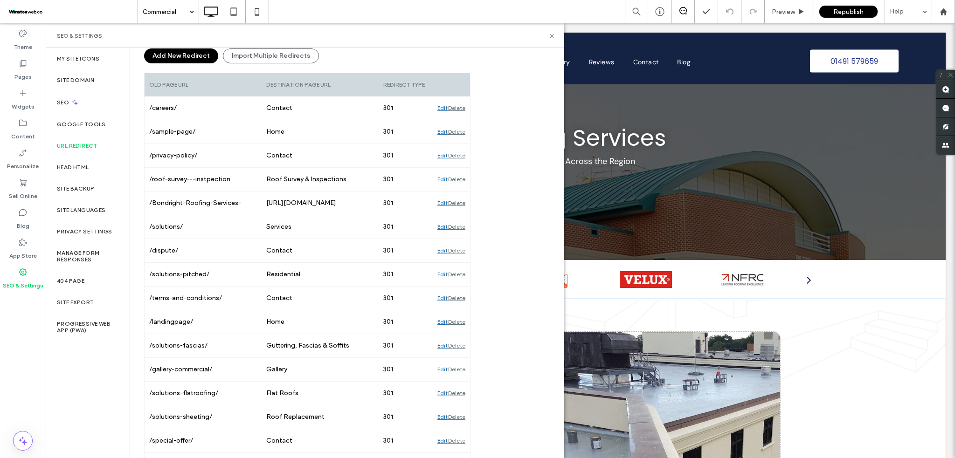
scroll to position [249, 0]
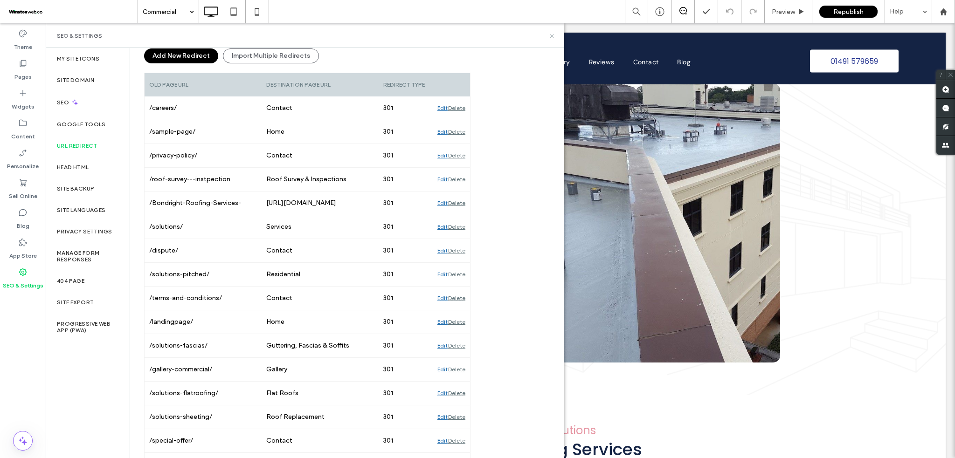
click at [553, 37] on use at bounding box center [552, 36] width 4 height 4
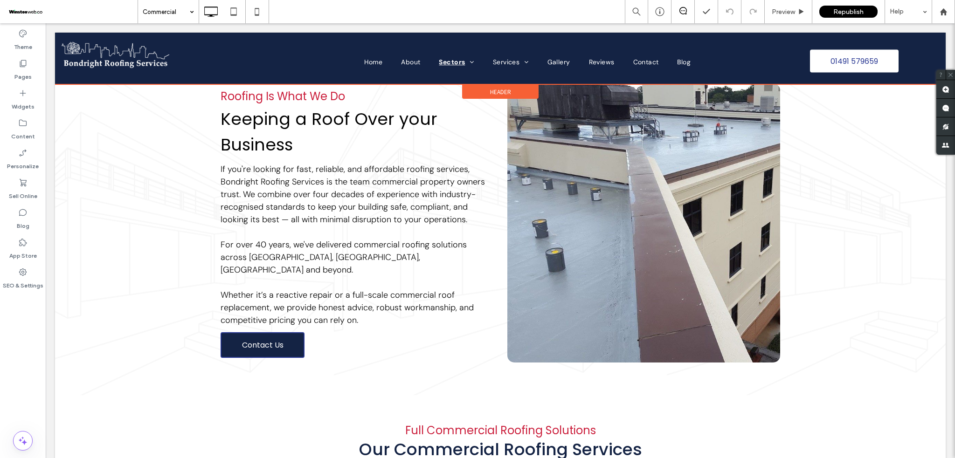
drag, startPoint x: 101, startPoint y: 405, endPoint x: 188, endPoint y: 35, distance: 380.8
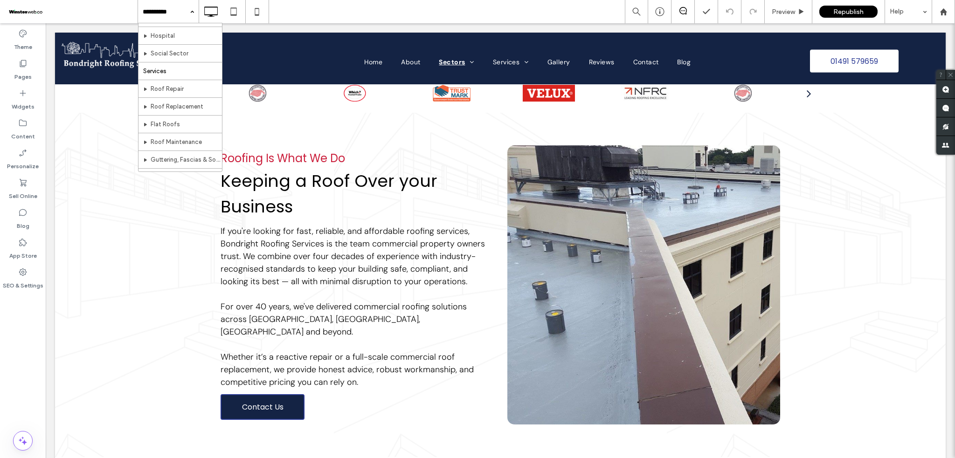
scroll to position [187, 0]
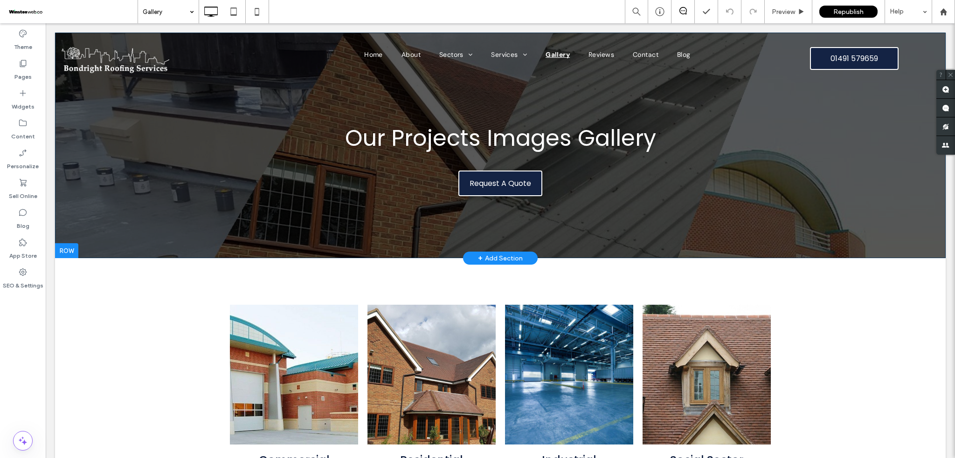
drag, startPoint x: 929, startPoint y: 191, endPoint x: 450, endPoint y: 247, distance: 482.1
click at [929, 191] on div "Our Projects Images Gallery Request A Quote Click To Paste Row + Add Section" at bounding box center [500, 146] width 891 height 226
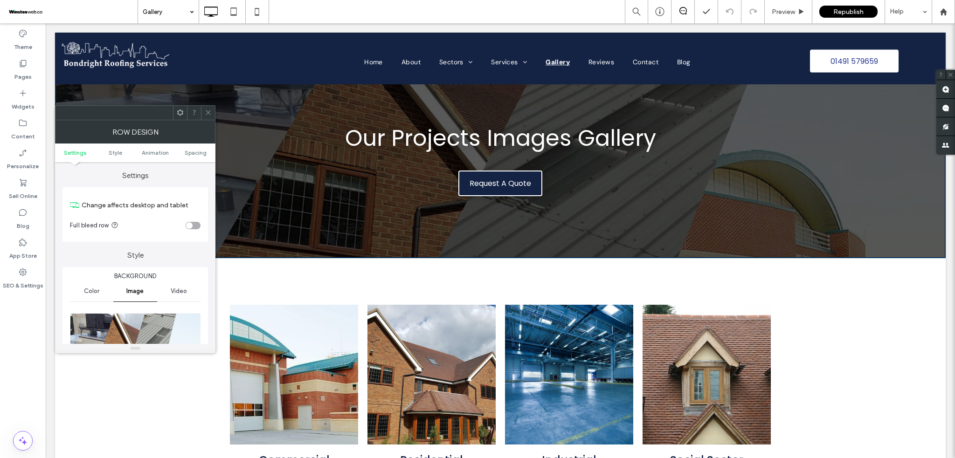
scroll to position [497, 0]
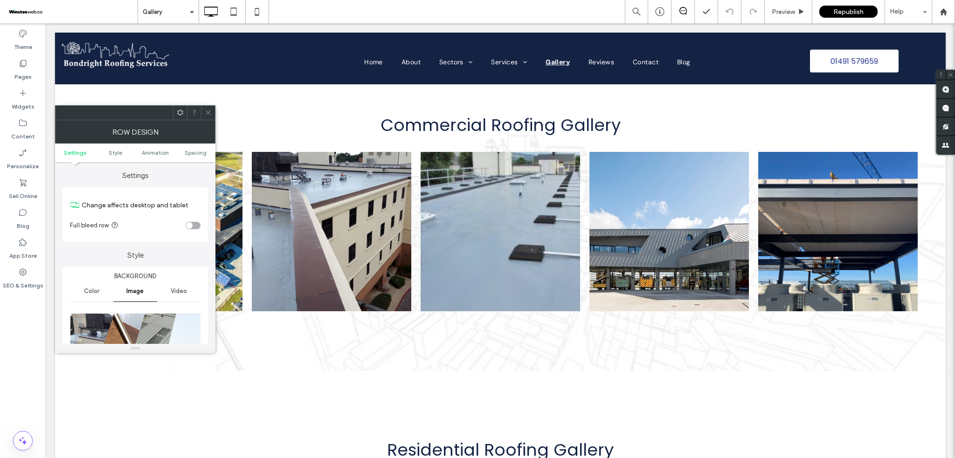
drag, startPoint x: 40, startPoint y: 14, endPoint x: 27, endPoint y: 18, distance: 14.2
click at [40, 14] on span at bounding box center [72, 11] width 131 height 19
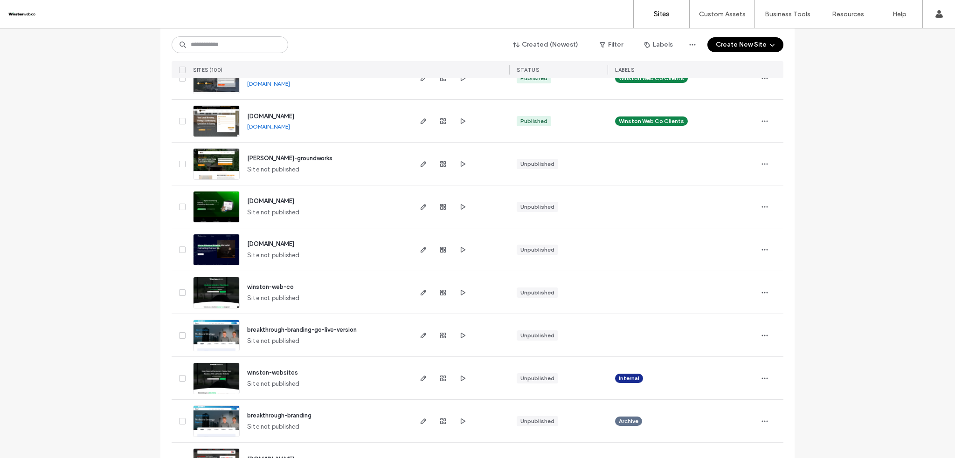
scroll to position [1989, 0]
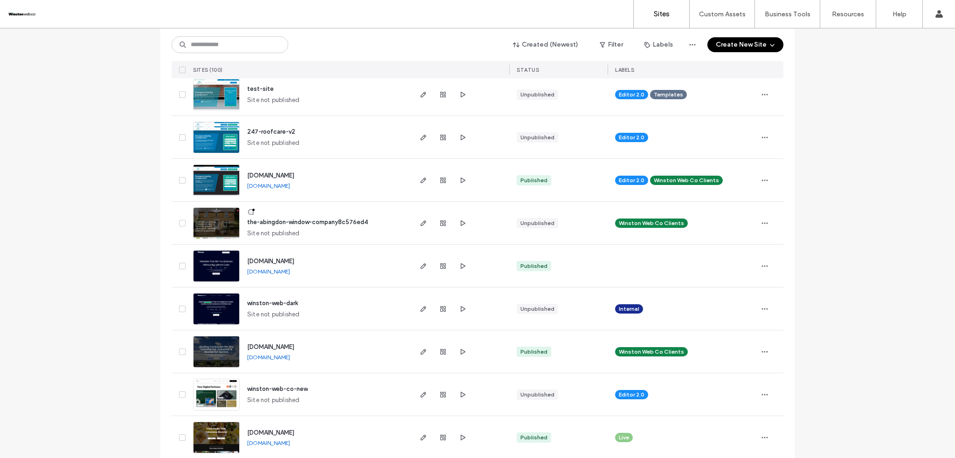
scroll to position [249, 0]
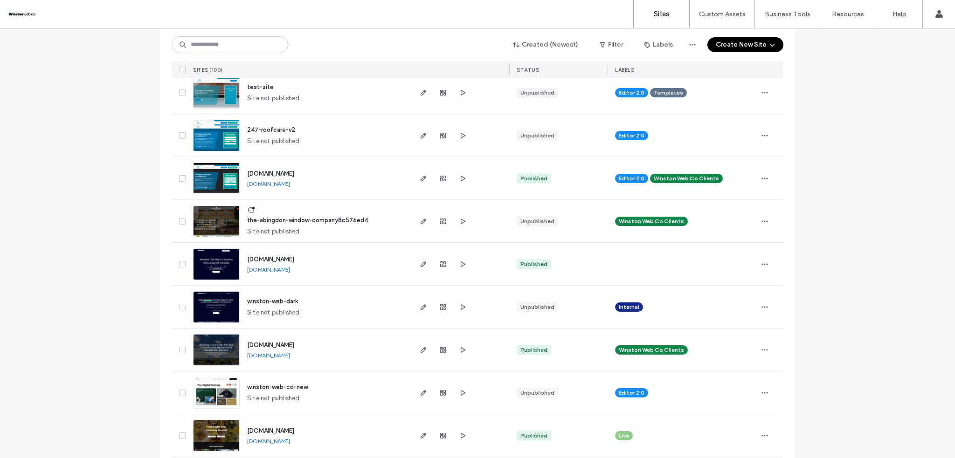
click at [294, 346] on span "[DOMAIN_NAME]" at bounding box center [270, 345] width 47 height 7
